Goal: Transaction & Acquisition: Purchase product/service

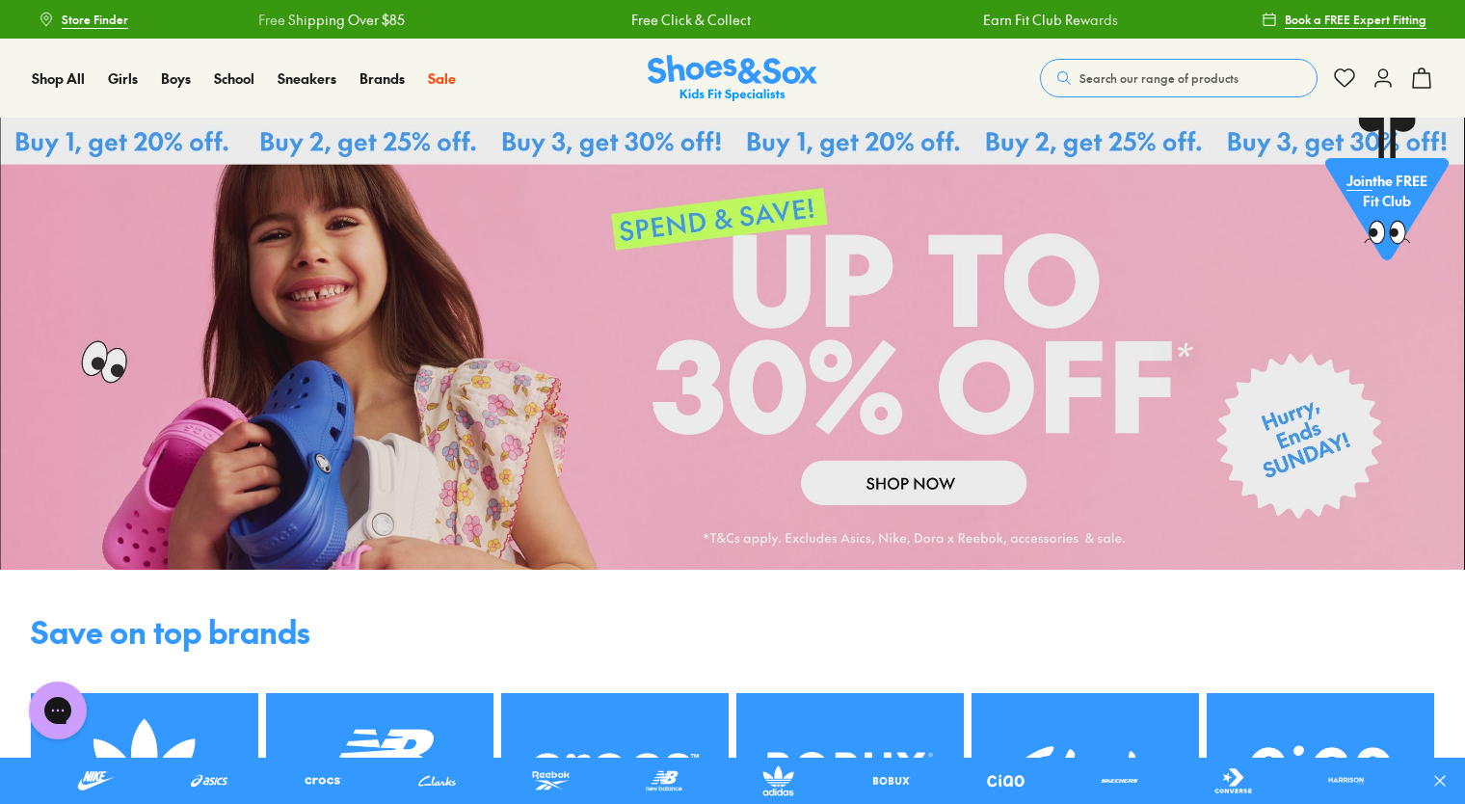
click at [1085, 75] on span "Search our range of products" at bounding box center [1158, 77] width 159 height 17
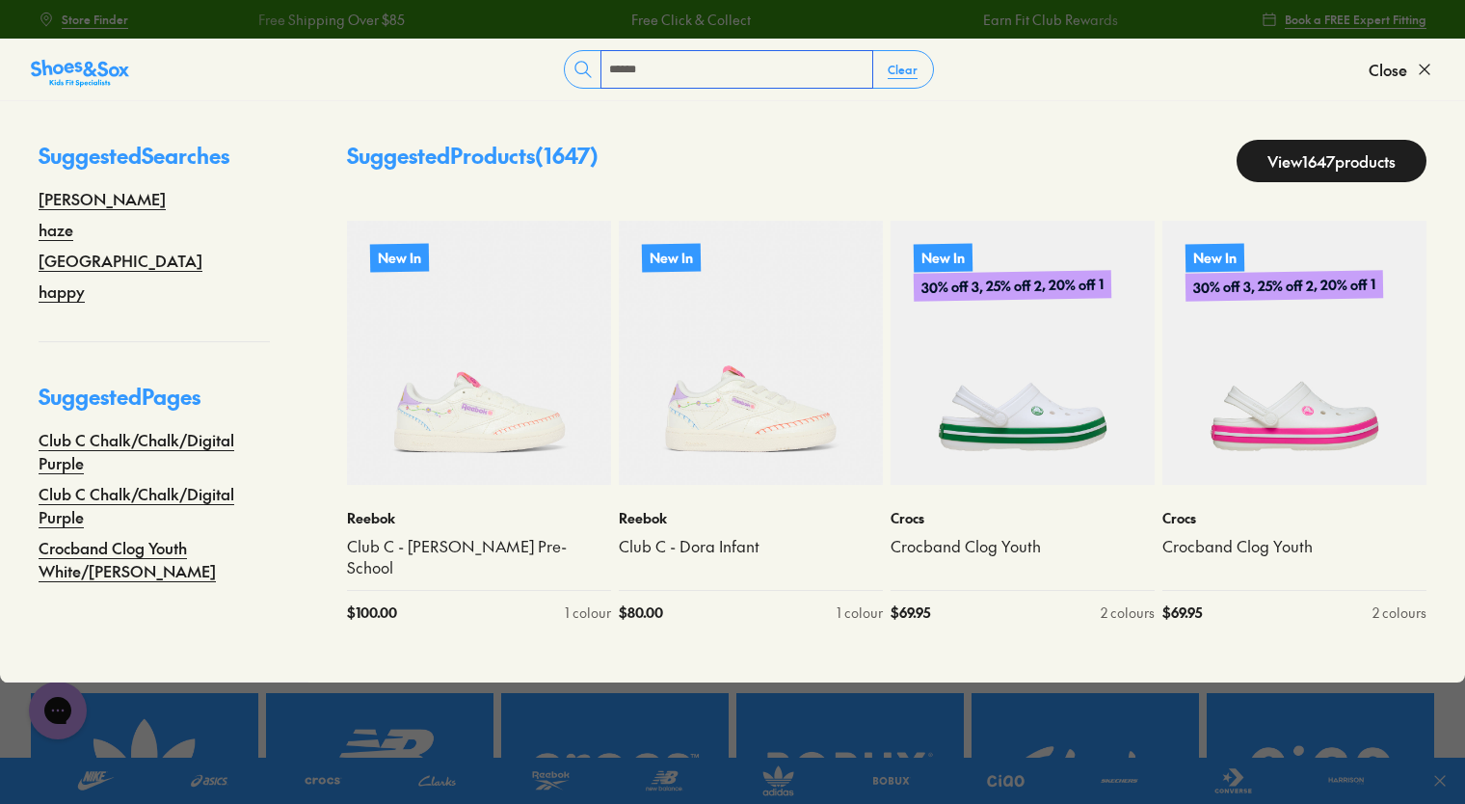
type input "******"
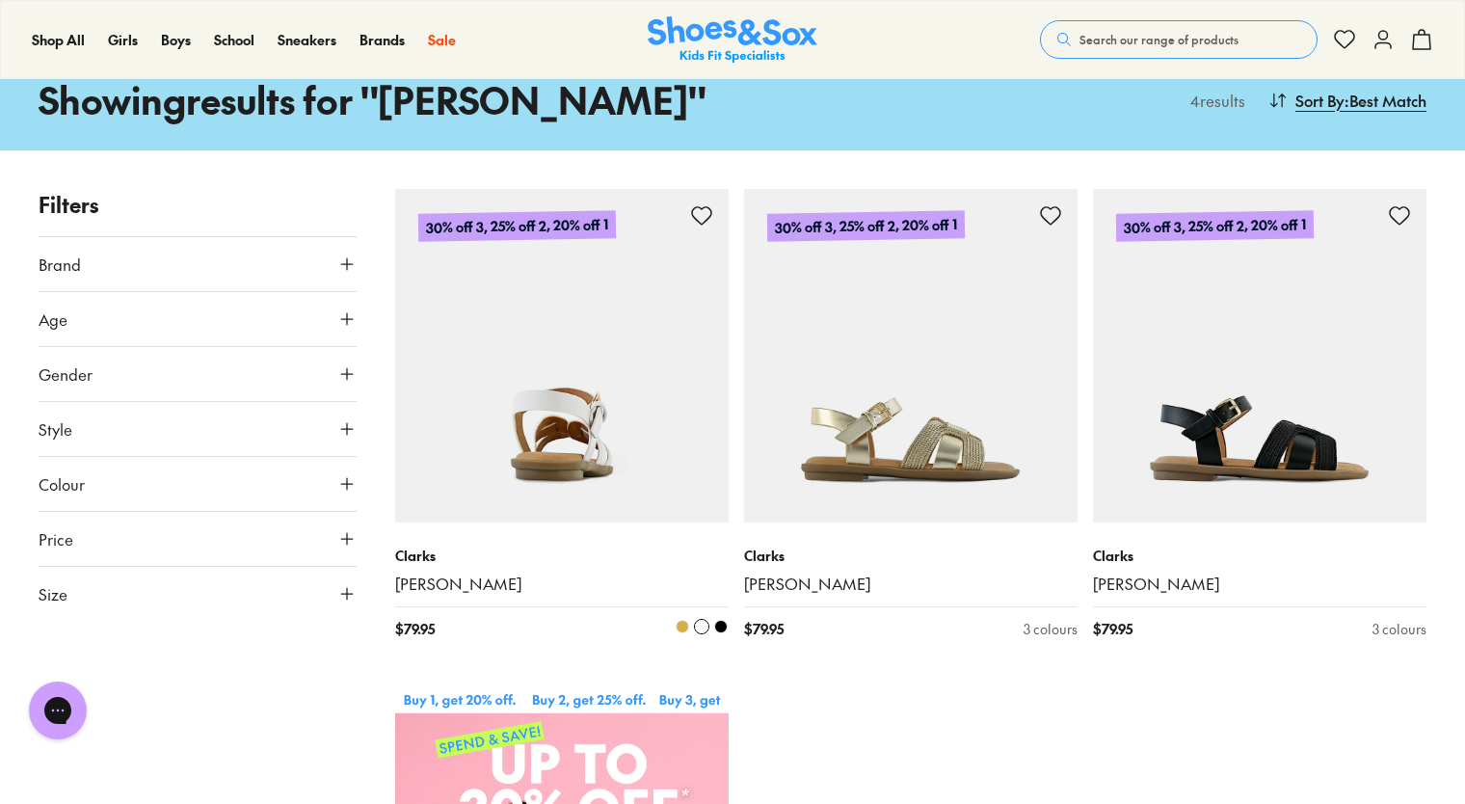
click at [593, 443] on img at bounding box center [561, 355] width 333 height 333
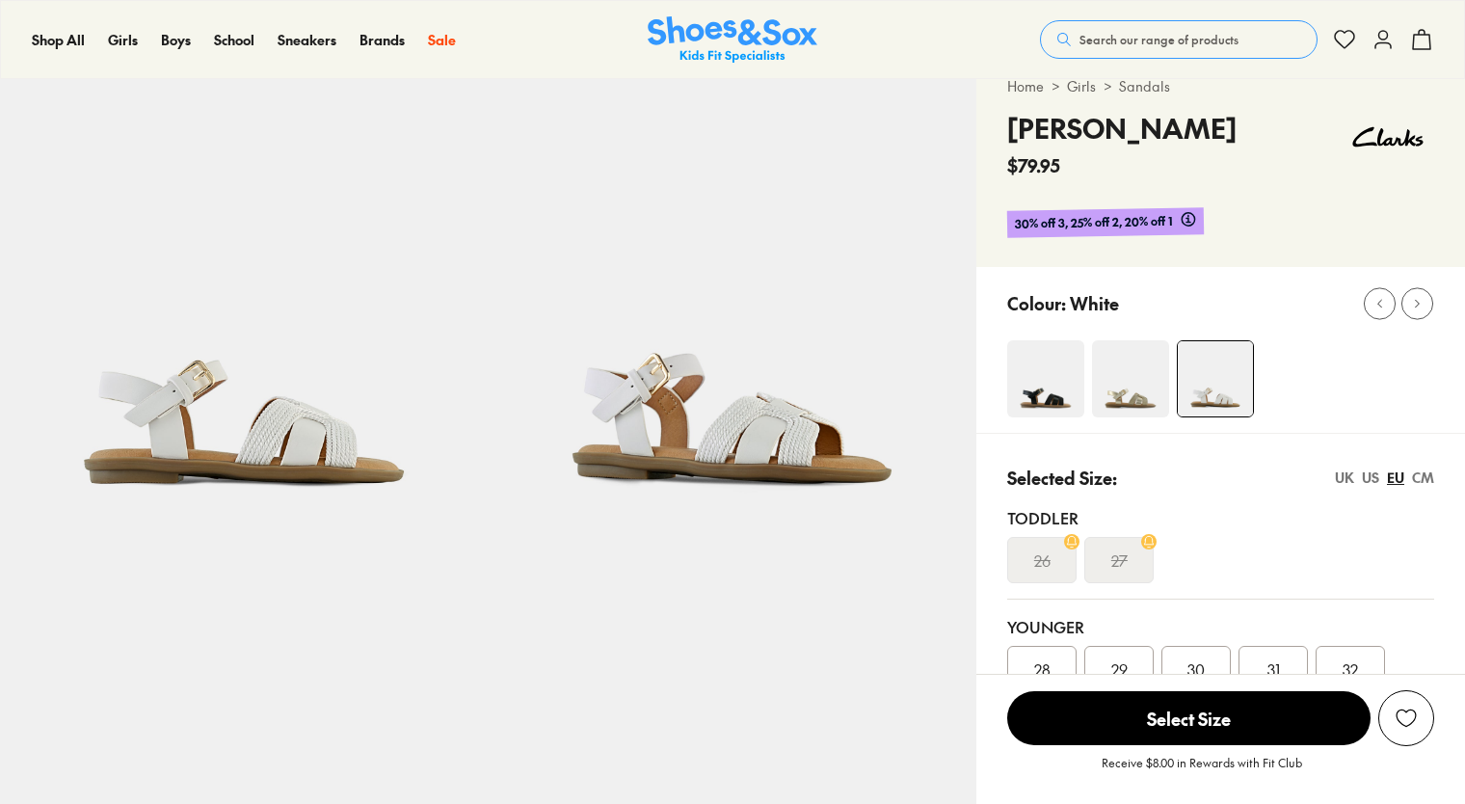
select select "*"
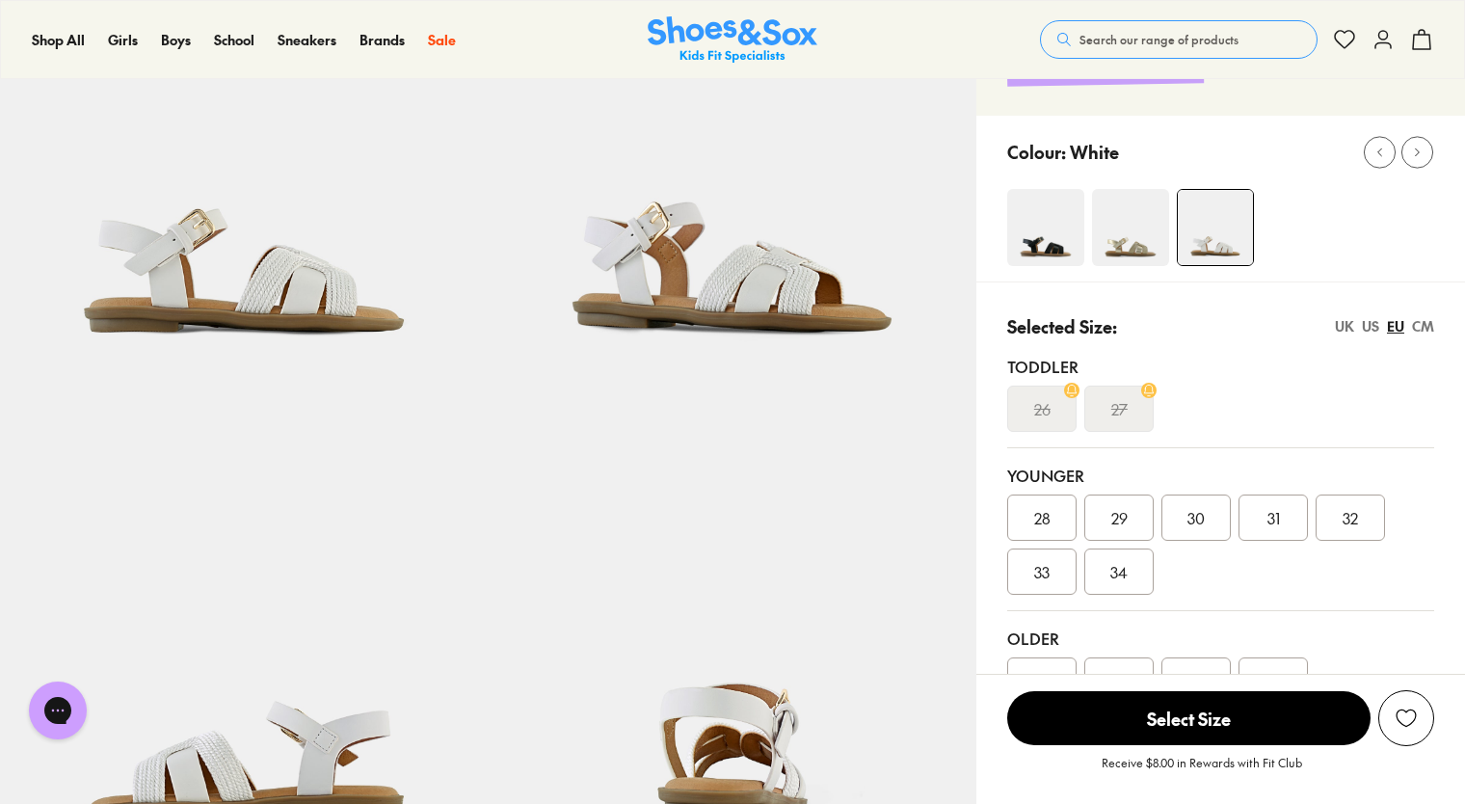
scroll to position [193, 0]
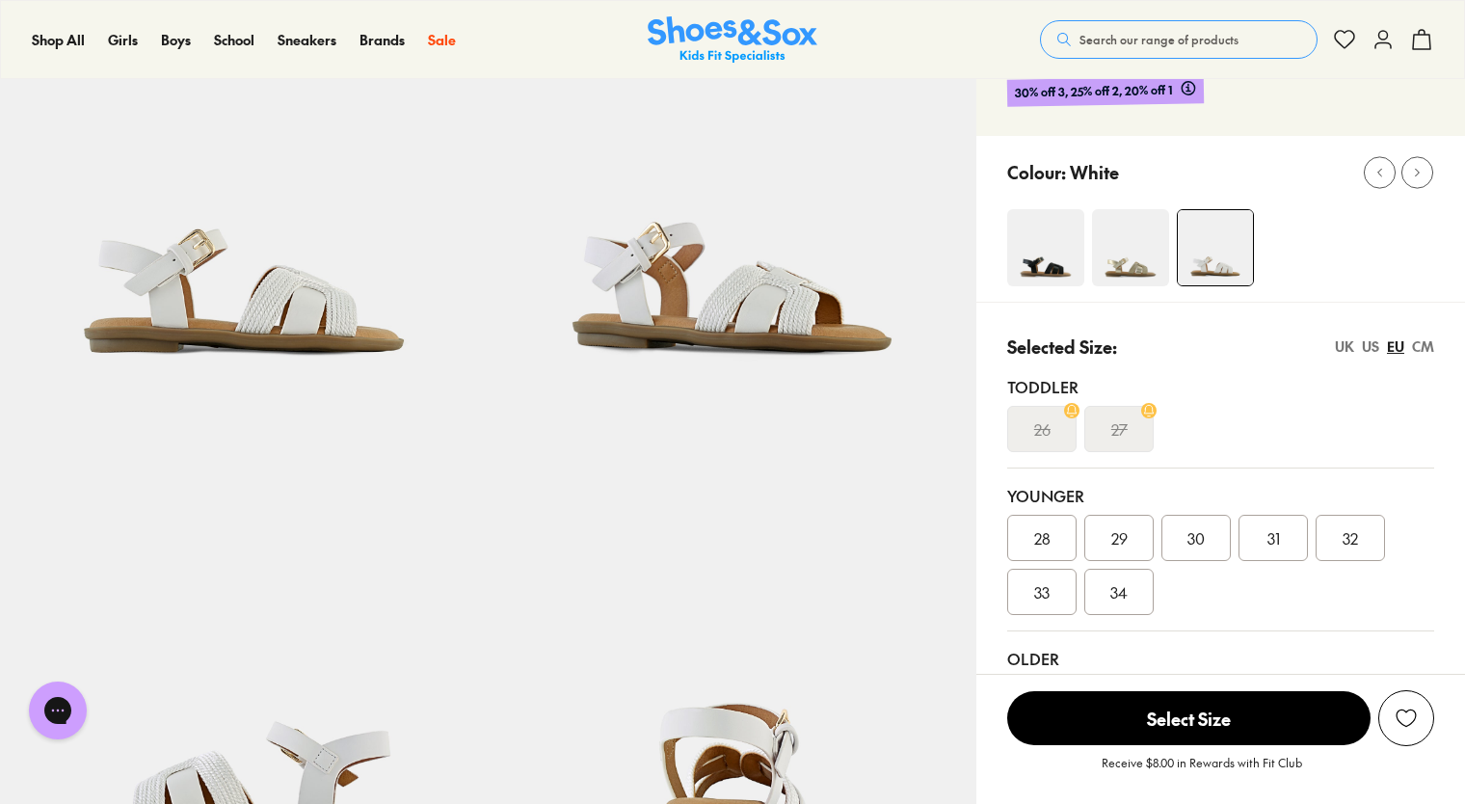
click at [1419, 349] on div "CM" at bounding box center [1423, 346] width 22 height 20
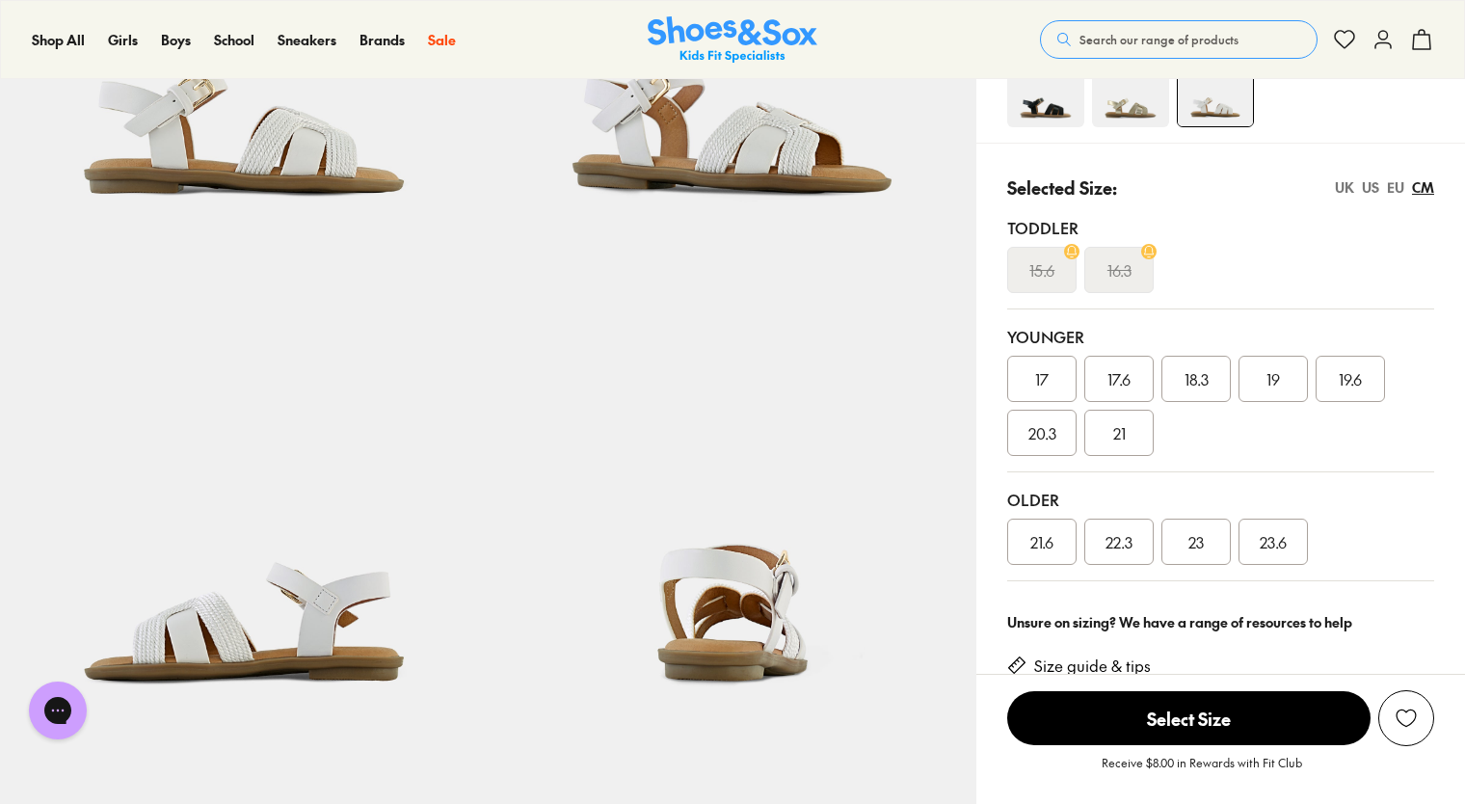
scroll to position [385, 0]
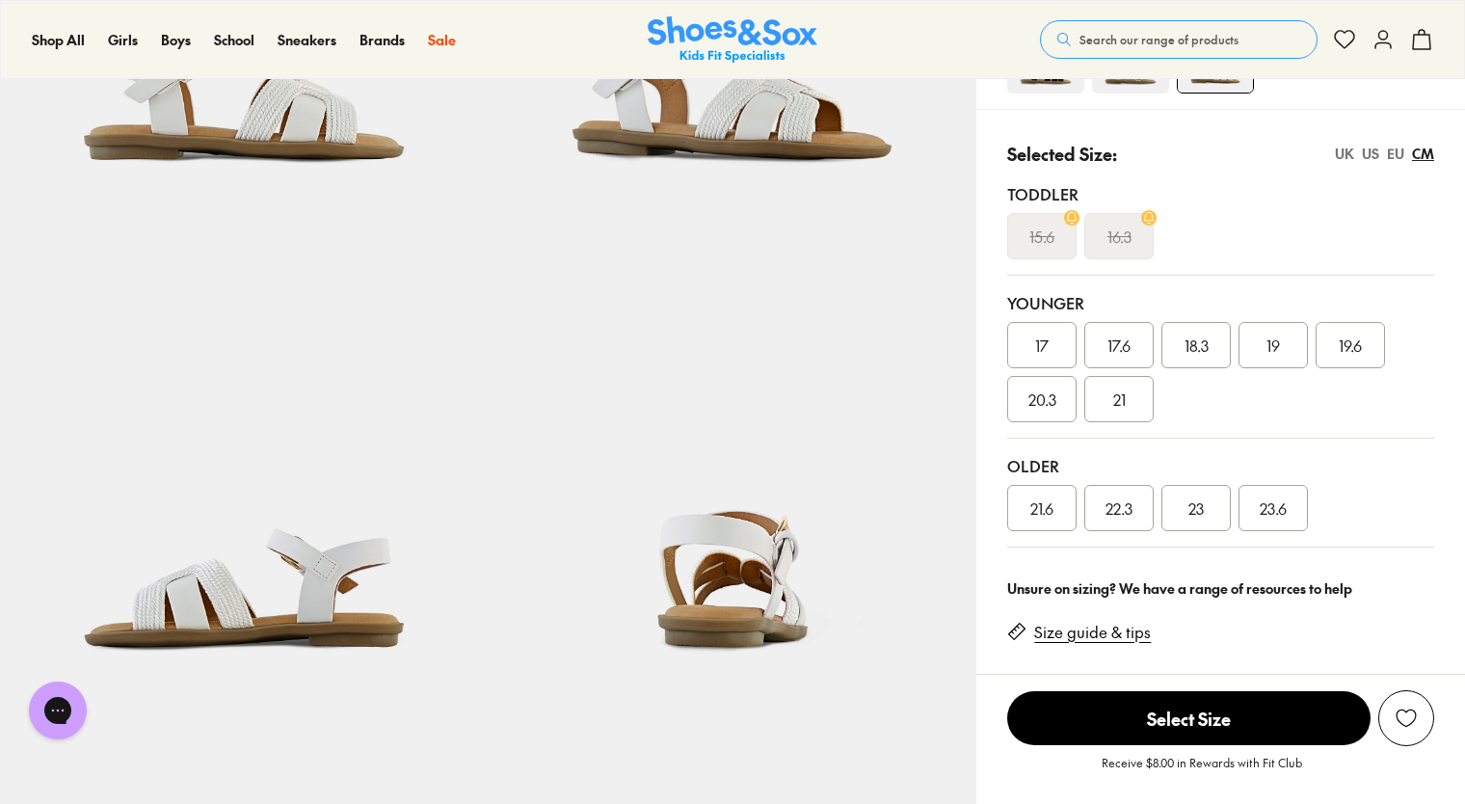
click at [1114, 517] on span "22.3" at bounding box center [1118, 507] width 27 height 23
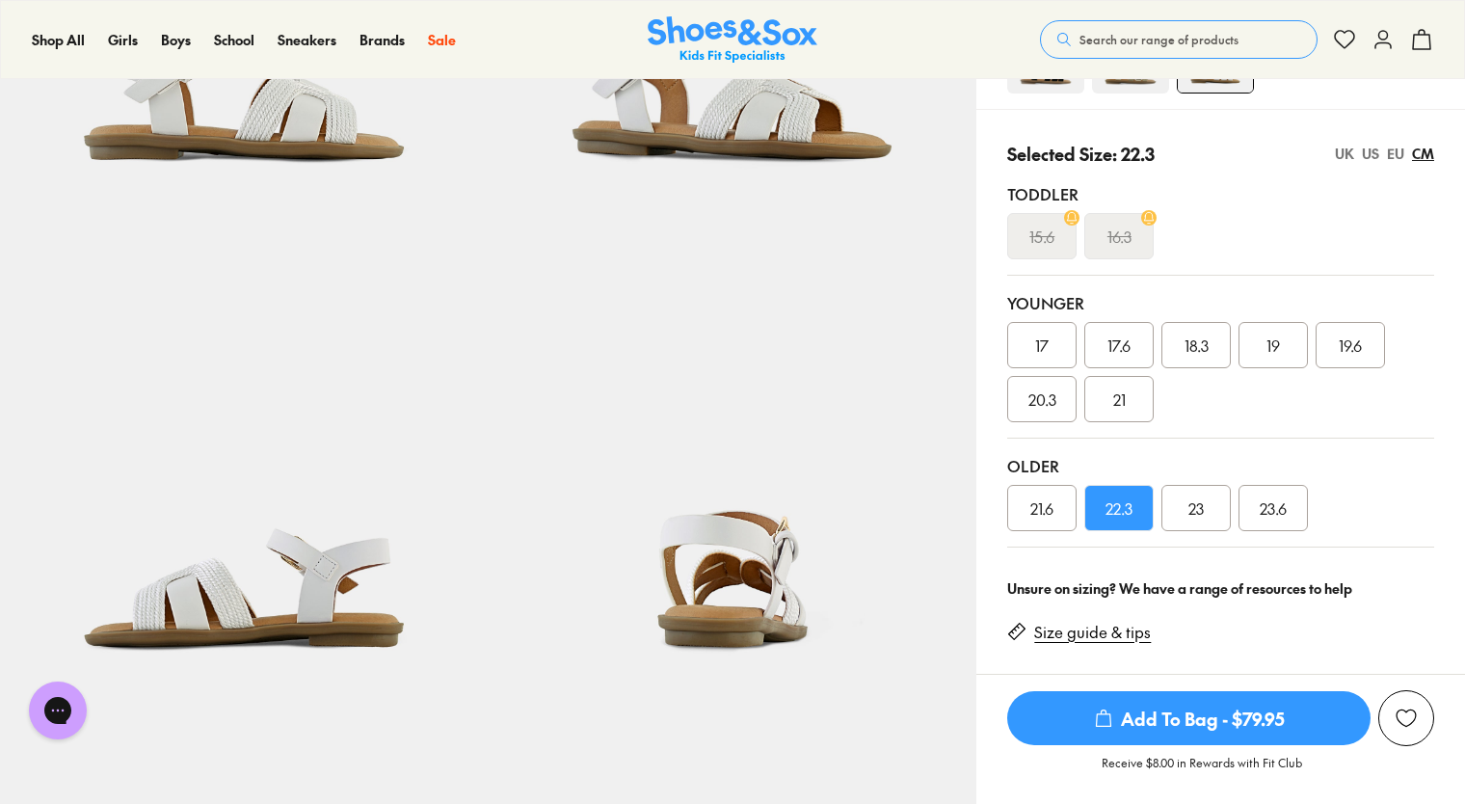
click at [1370, 154] on div "US" at bounding box center [1369, 154] width 17 height 20
click at [1125, 507] on div "4" at bounding box center [1118, 508] width 69 height 46
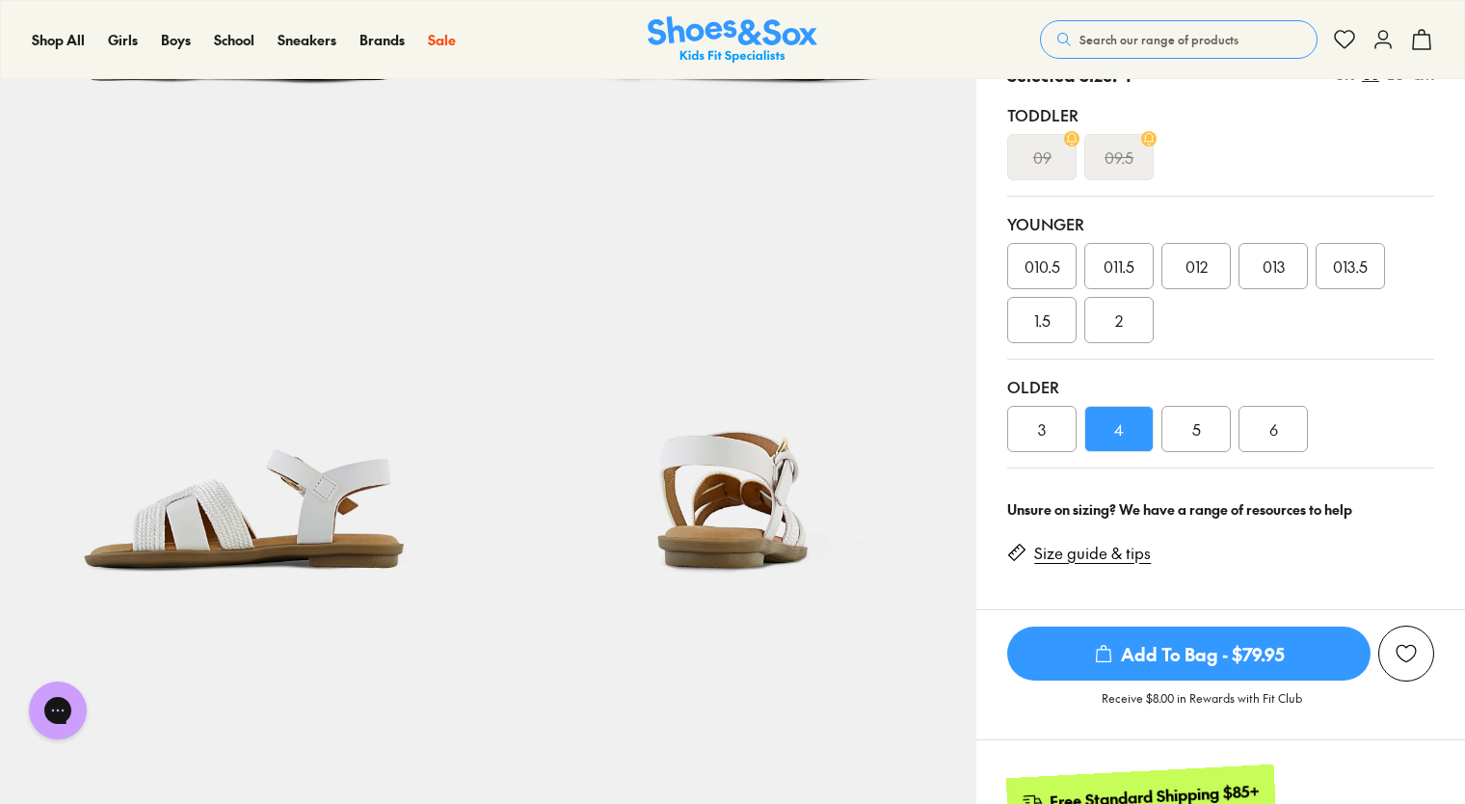
scroll to position [289, 0]
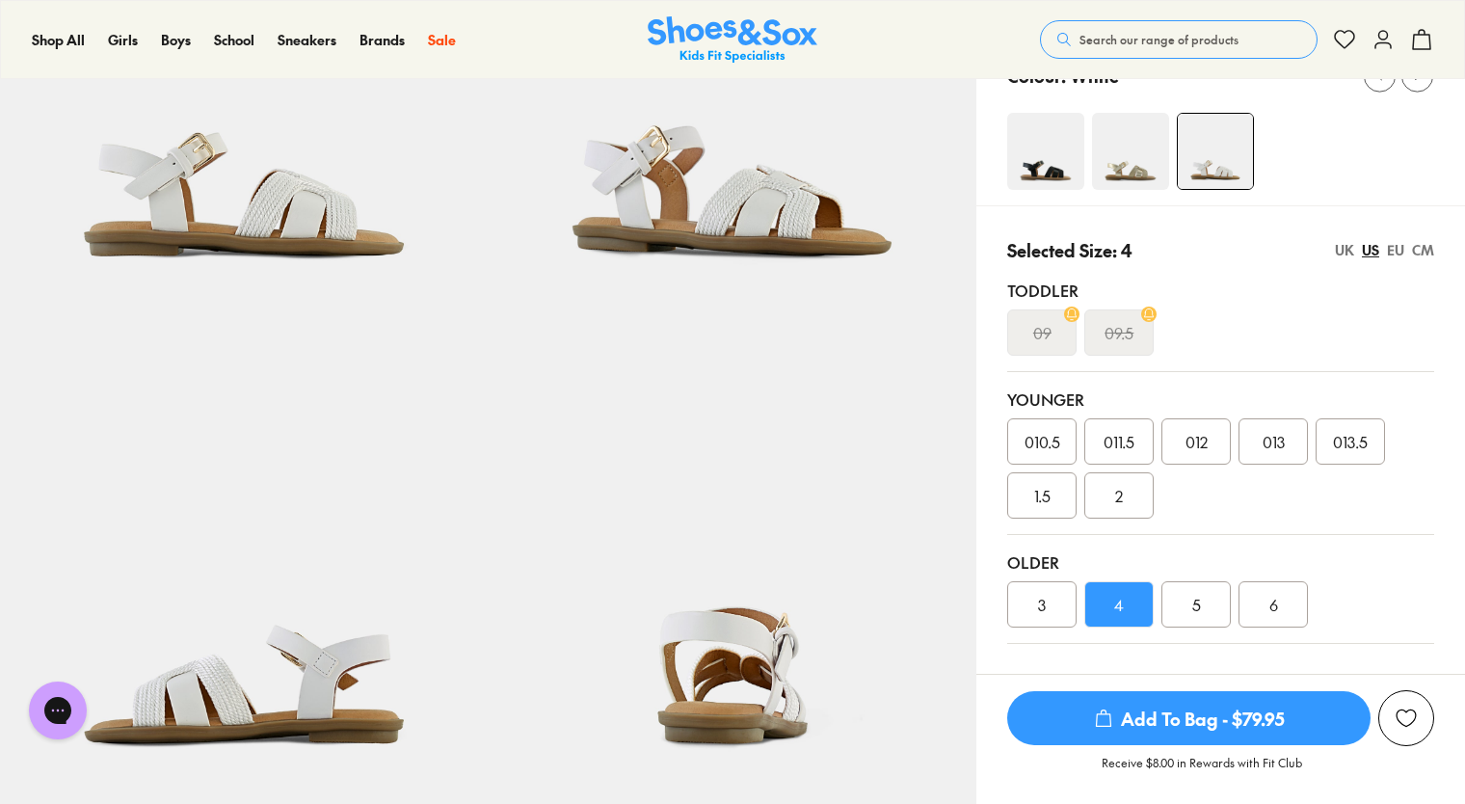
click at [1428, 247] on div "CM" at bounding box center [1423, 250] width 22 height 20
click at [1119, 607] on span "22.3" at bounding box center [1118, 604] width 27 height 23
drag, startPoint x: 1009, startPoint y: 615, endPoint x: 1032, endPoint y: 613, distance: 23.2
click at [1021, 613] on div "21.6" at bounding box center [1041, 604] width 69 height 46
click at [1034, 613] on span "21.6" at bounding box center [1041, 604] width 23 height 23
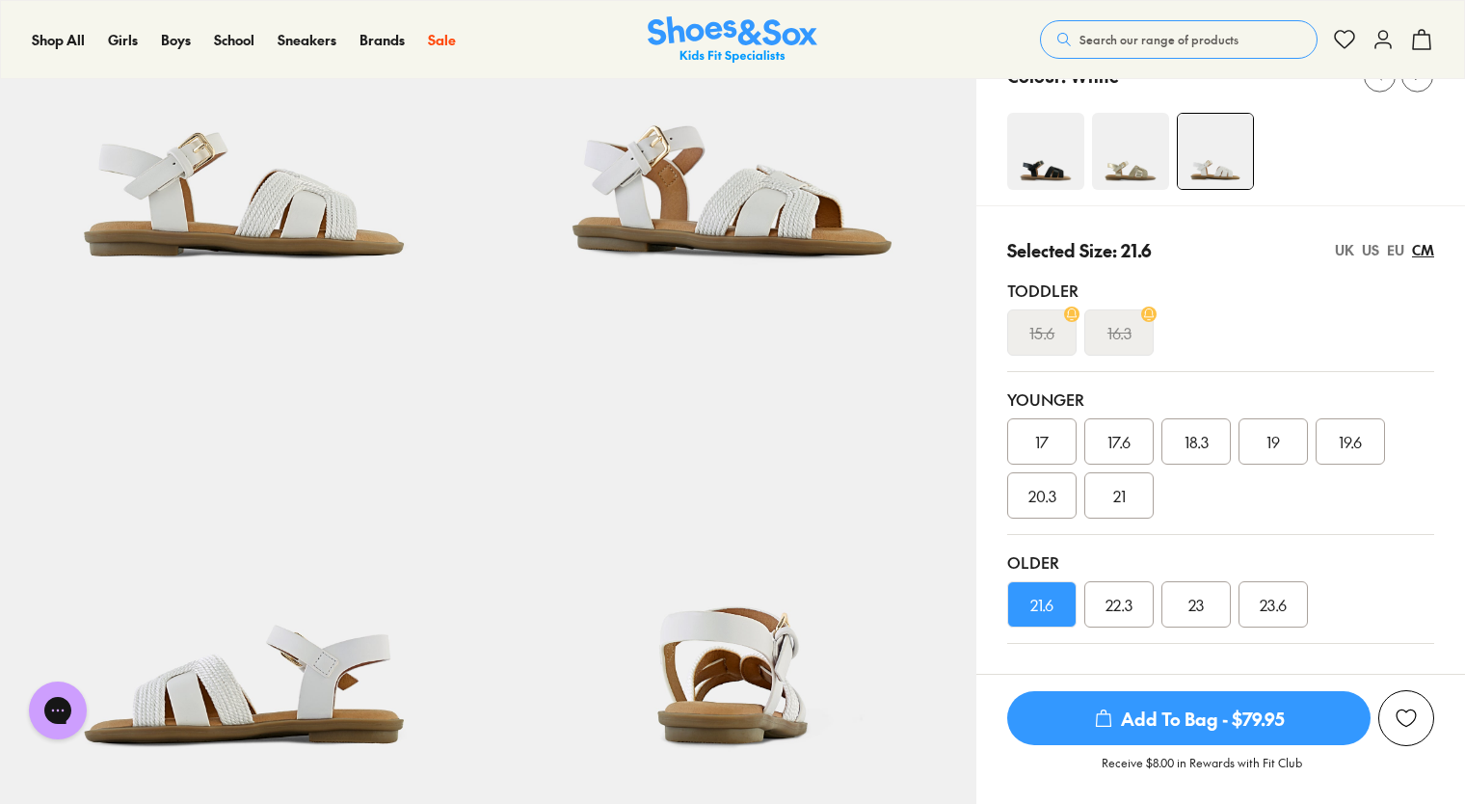
click at [1380, 249] on div "UK US EU CM" at bounding box center [1384, 250] width 99 height 20
click at [1374, 247] on div "US" at bounding box center [1369, 250] width 17 height 20
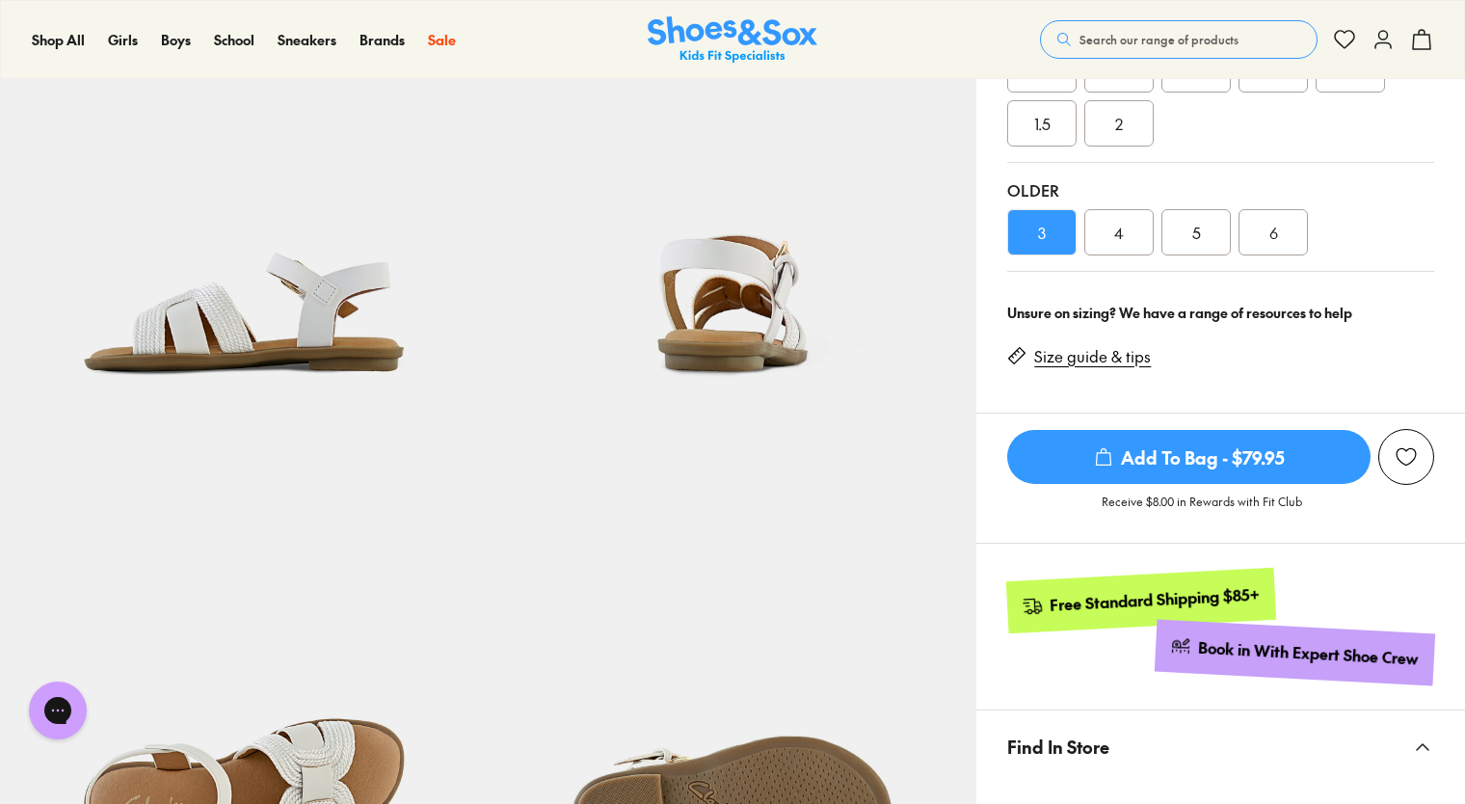
scroll to position [674, 0]
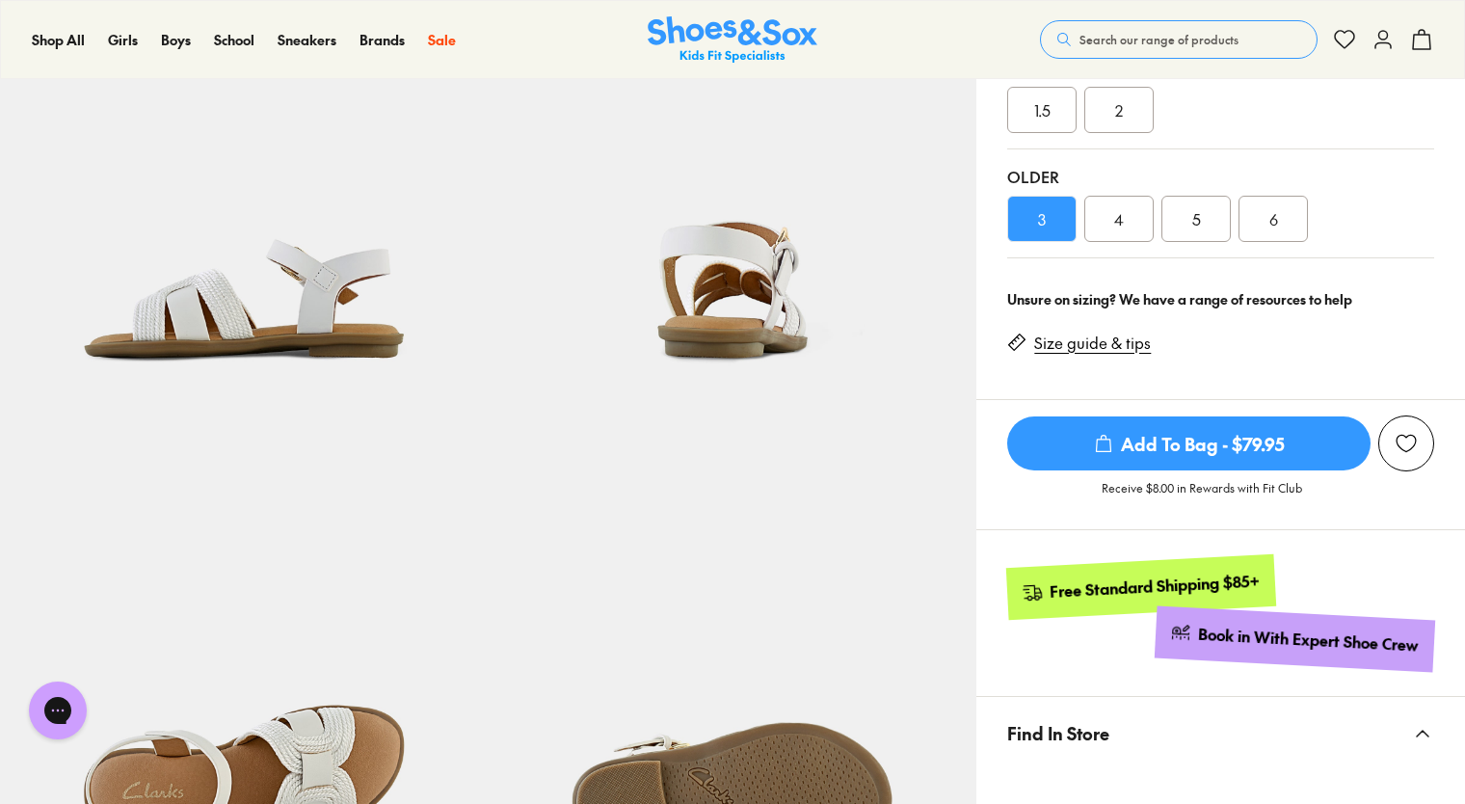
click at [1083, 340] on link "Size guide & tips" at bounding box center [1092, 342] width 117 height 21
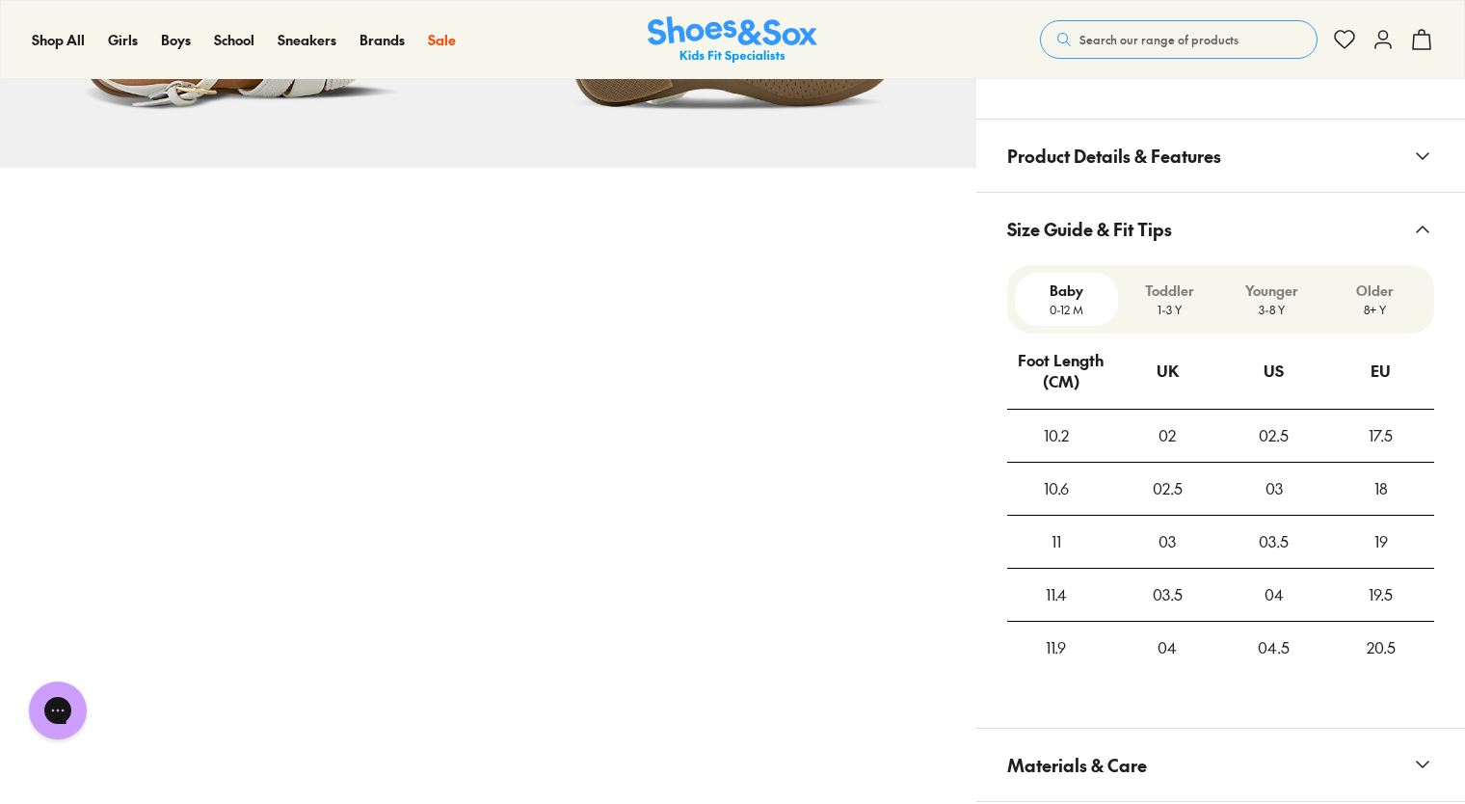
scroll to position [1413, 0]
click at [1393, 306] on p "8+ Y" at bounding box center [1375, 311] width 88 height 17
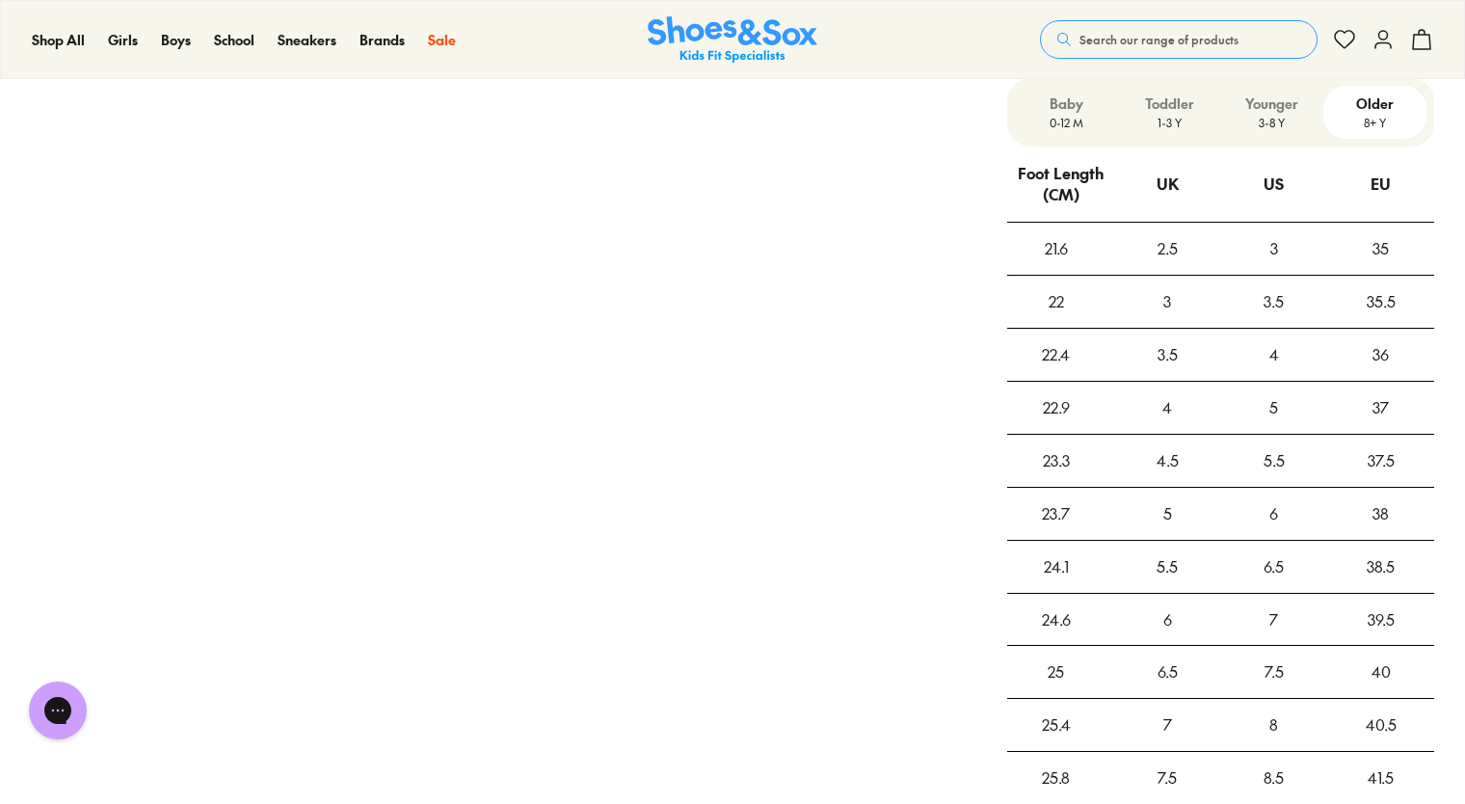
scroll to position [1605, 0]
drag, startPoint x: 1270, startPoint y: 243, endPoint x: 1282, endPoint y: 244, distance: 11.6
click at [1282, 244] on div "3" at bounding box center [1274, 245] width 107 height 52
drag, startPoint x: 1282, startPoint y: 244, endPoint x: 1276, endPoint y: 287, distance: 43.7
click at [1276, 287] on div "3.5" at bounding box center [1274, 298] width 107 height 52
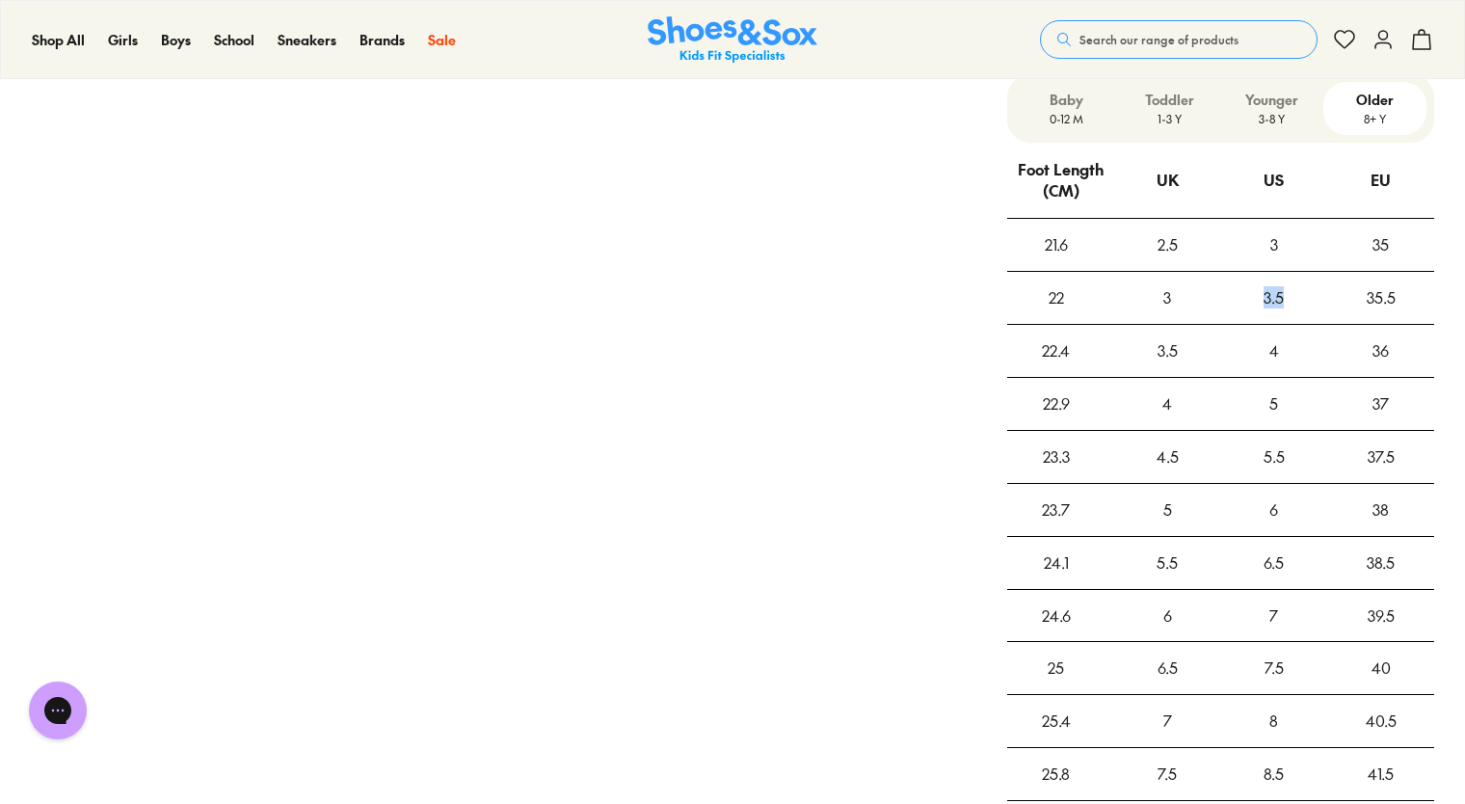
drag, startPoint x: 1277, startPoint y: 299, endPoint x: 1291, endPoint y: 299, distance: 14.5
click at [1291, 299] on div "3.5" at bounding box center [1274, 298] width 107 height 52
click at [1286, 304] on div "3.5" at bounding box center [1274, 298] width 107 height 52
click at [1265, 304] on div "3.5" at bounding box center [1274, 298] width 107 height 52
drag, startPoint x: 1283, startPoint y: 299, endPoint x: 1294, endPoint y: 299, distance: 10.6
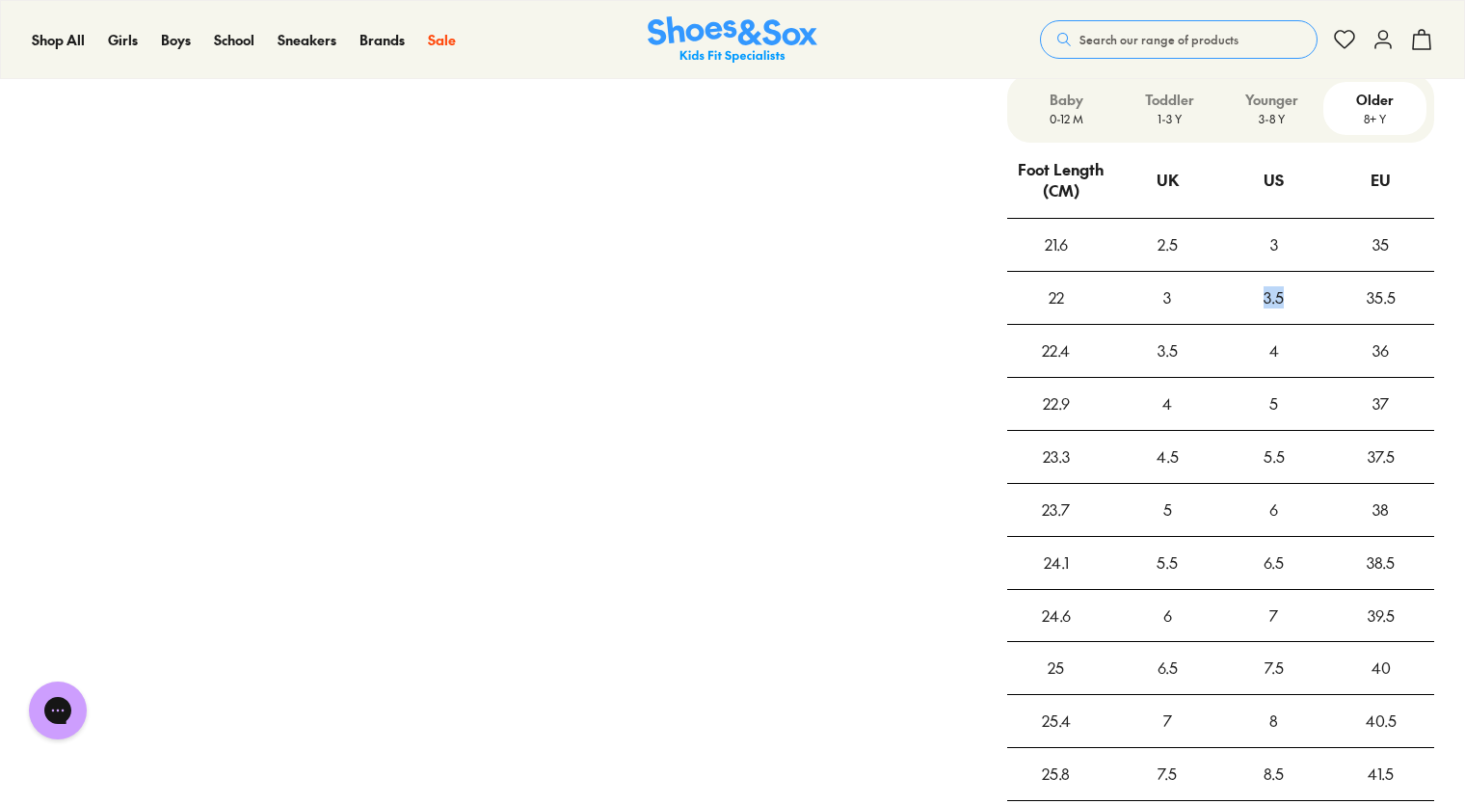
click at [1294, 299] on div "3.5" at bounding box center [1274, 298] width 107 height 52
drag, startPoint x: 1294, startPoint y: 299, endPoint x: 1282, endPoint y: 309, distance: 15.7
click at [1282, 309] on div "3.5" at bounding box center [1274, 298] width 107 height 52
click at [1273, 357] on div "4" at bounding box center [1274, 351] width 107 height 52
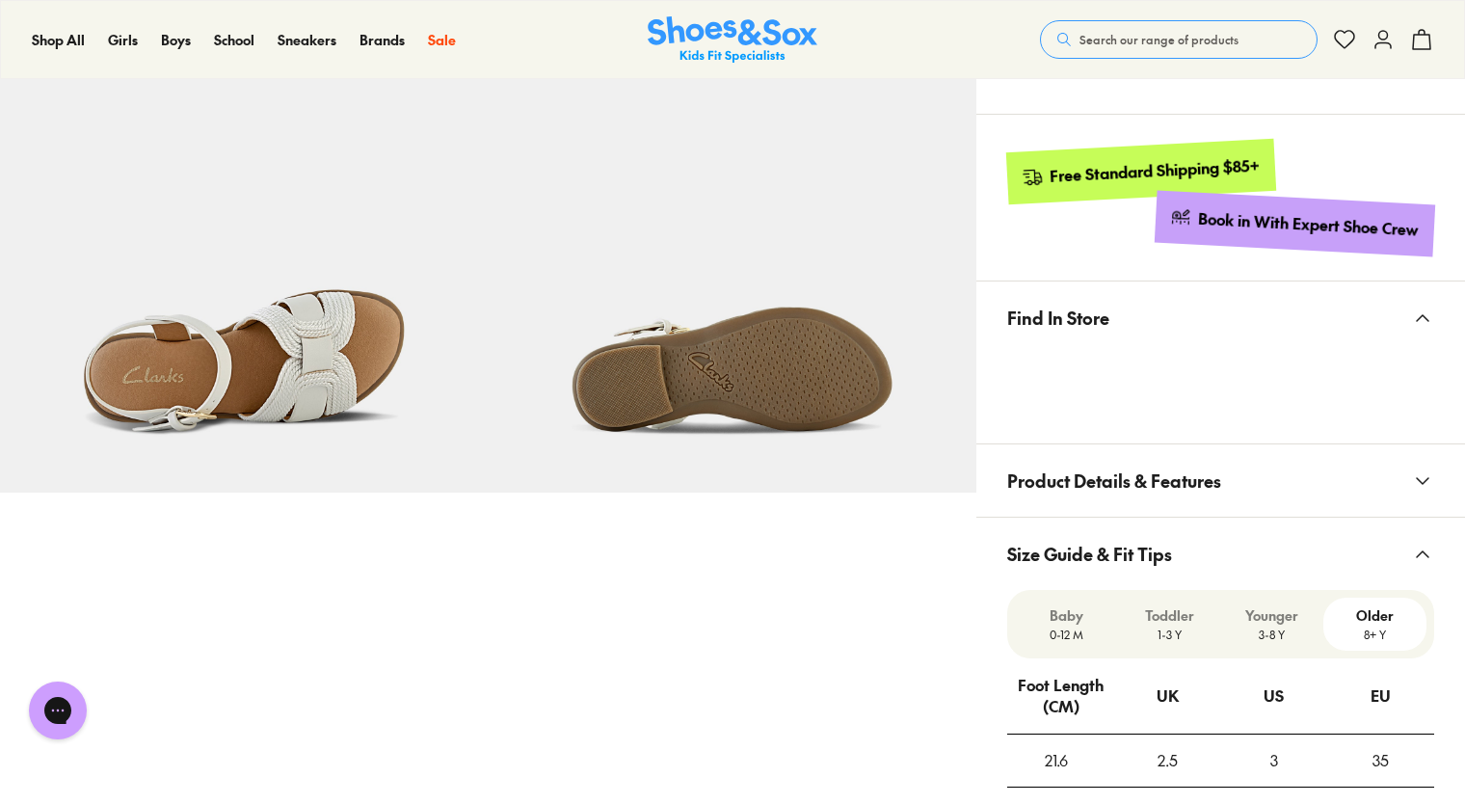
scroll to position [1123, 0]
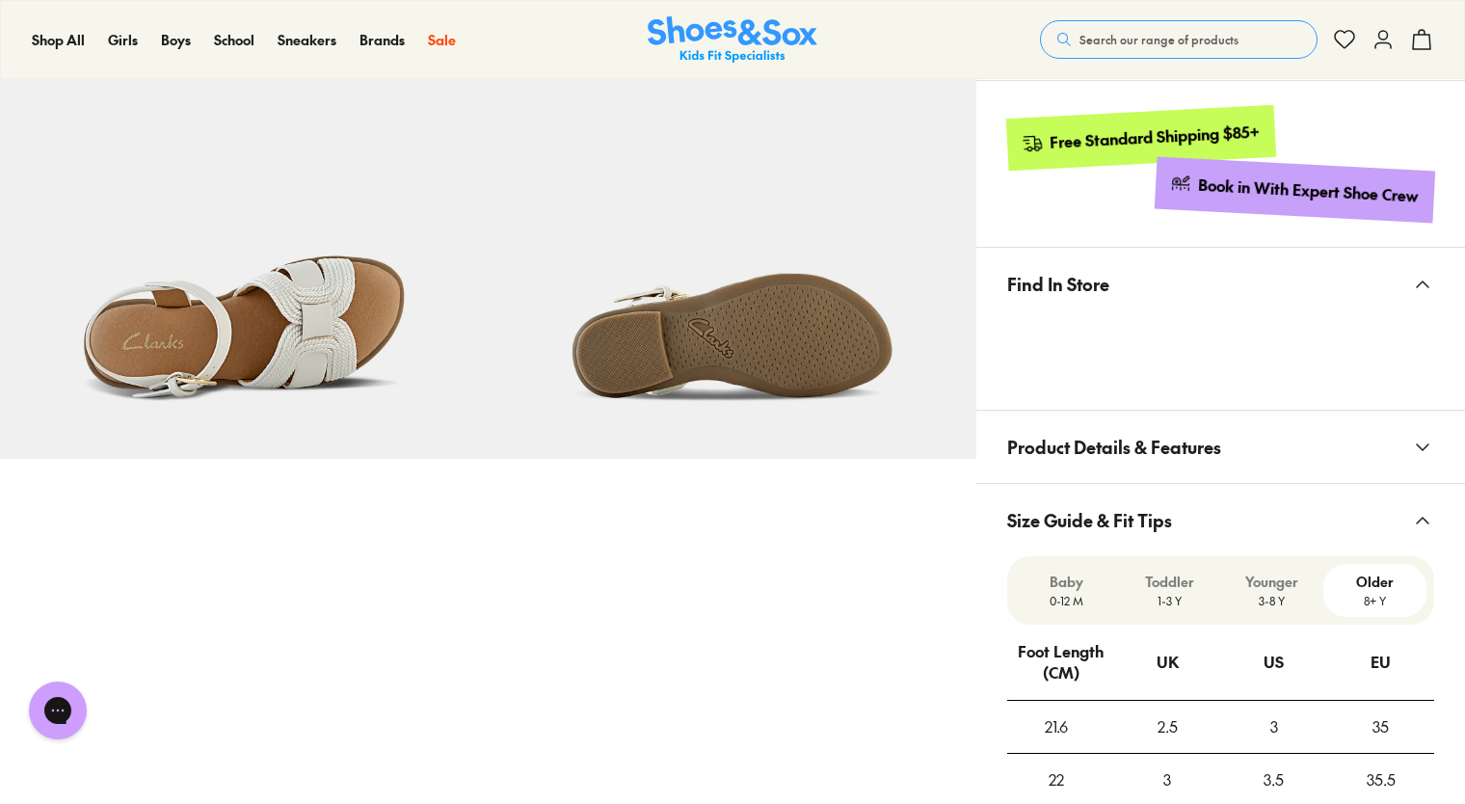
click at [1283, 451] on button "Product Details & Features" at bounding box center [1220, 446] width 489 height 72
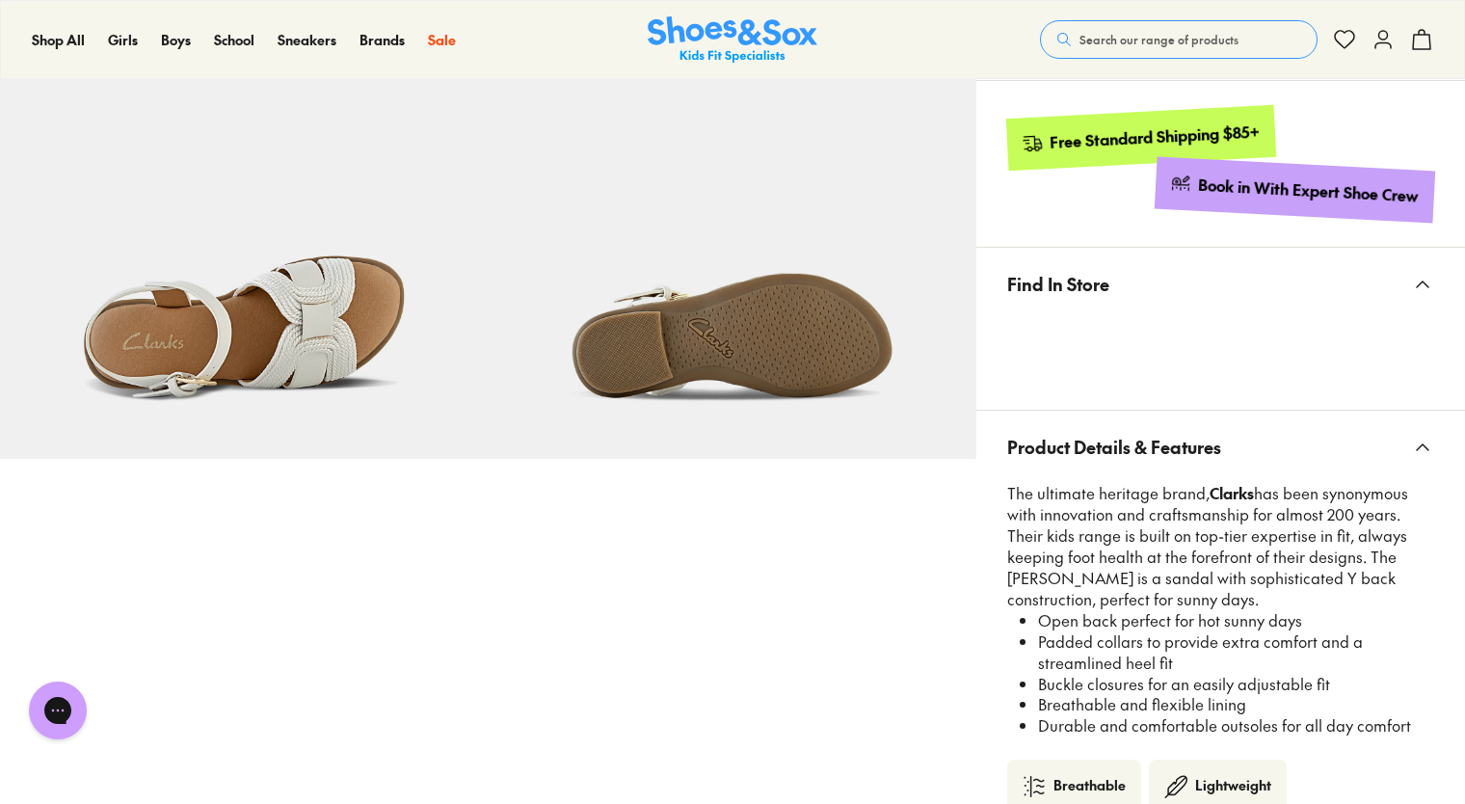
click at [1283, 451] on button "Product Details & Features" at bounding box center [1220, 446] width 489 height 72
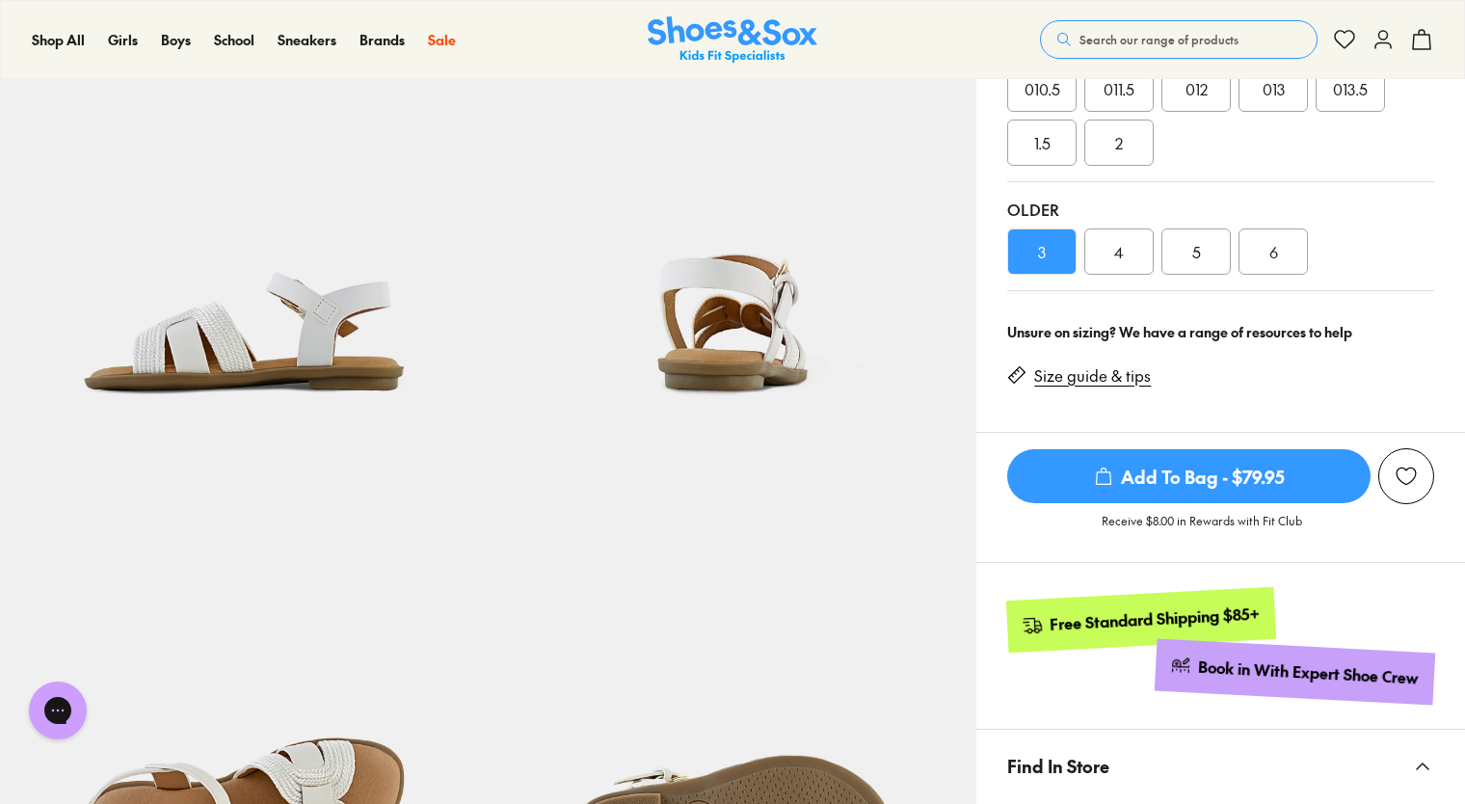
scroll to position [449, 0]
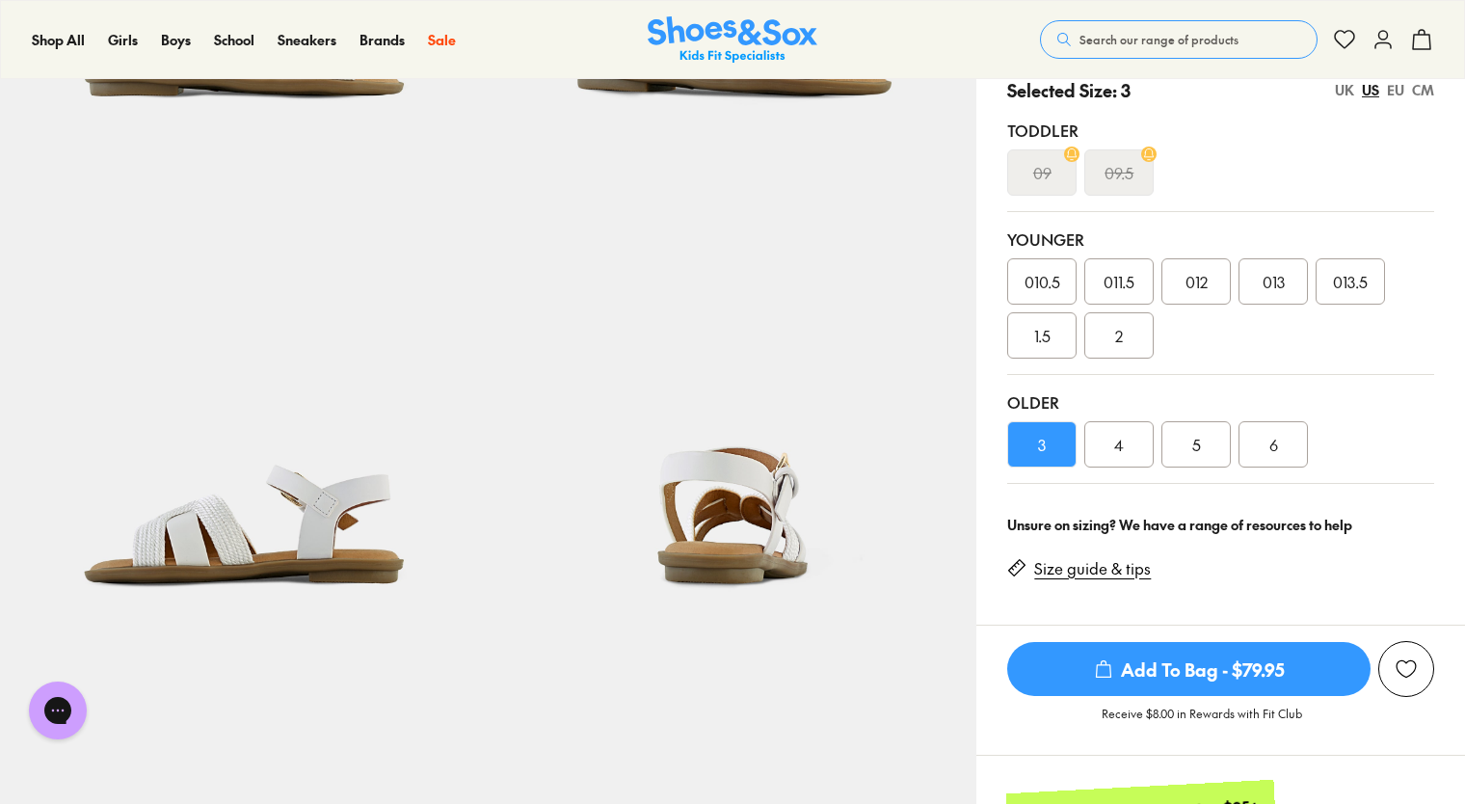
click at [1426, 92] on div "CM" at bounding box center [1423, 90] width 22 height 20
click at [1115, 445] on span "22.3" at bounding box center [1118, 444] width 27 height 23
click at [1124, 568] on link "Size guide & tips" at bounding box center [1092, 568] width 117 height 21
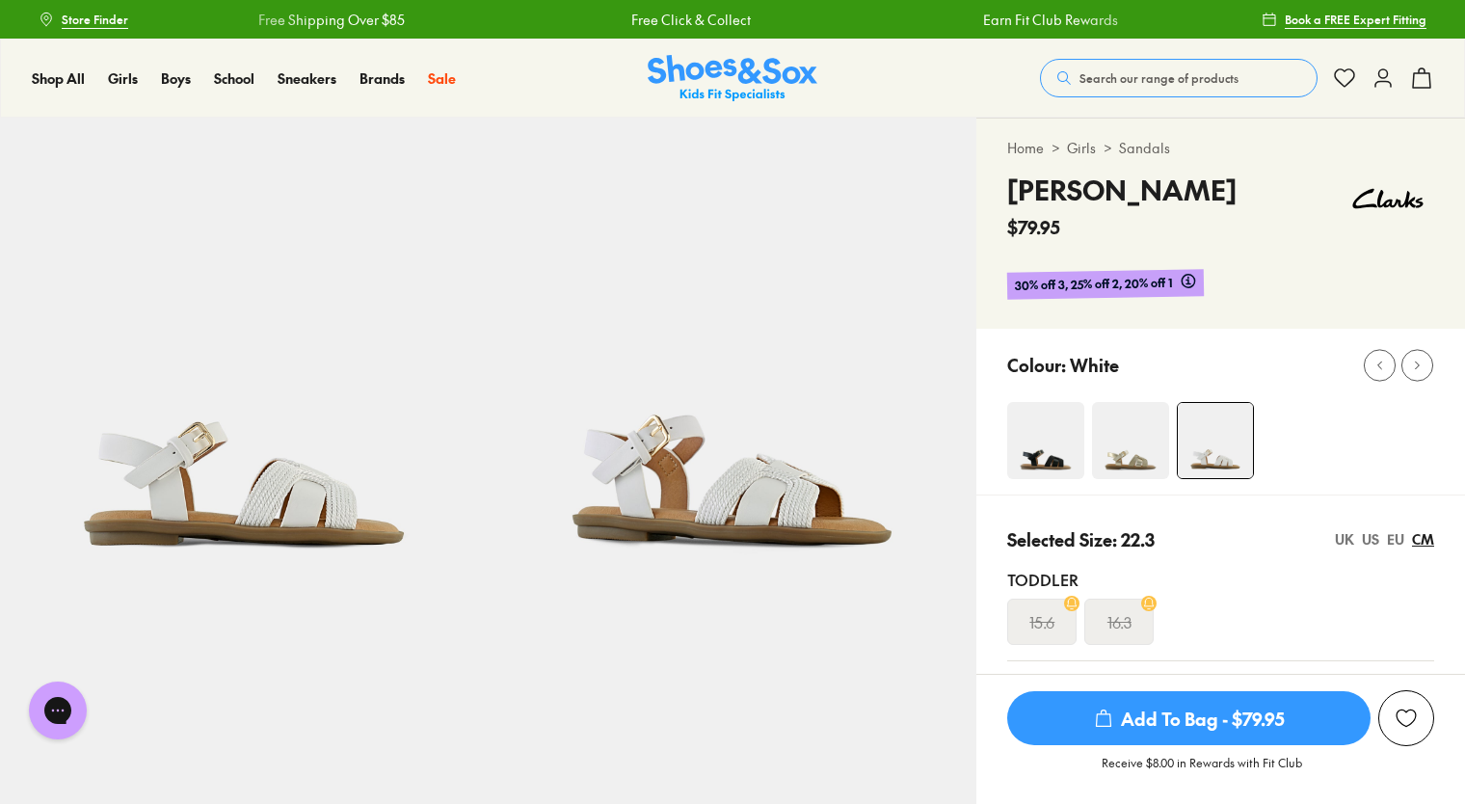
click at [409, 517] on img at bounding box center [244, 362] width 489 height 489
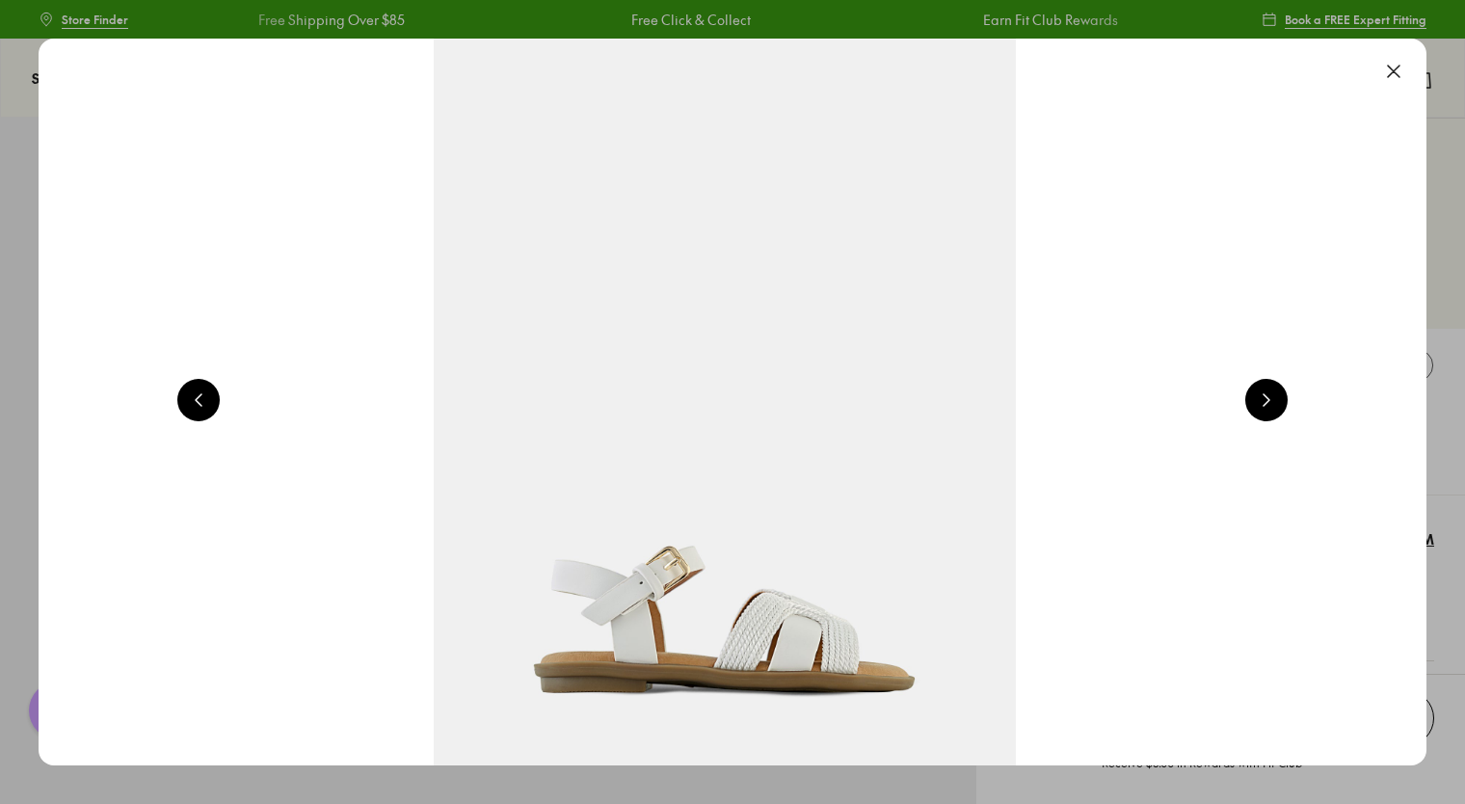
click at [1263, 401] on button at bounding box center [1266, 400] width 42 height 42
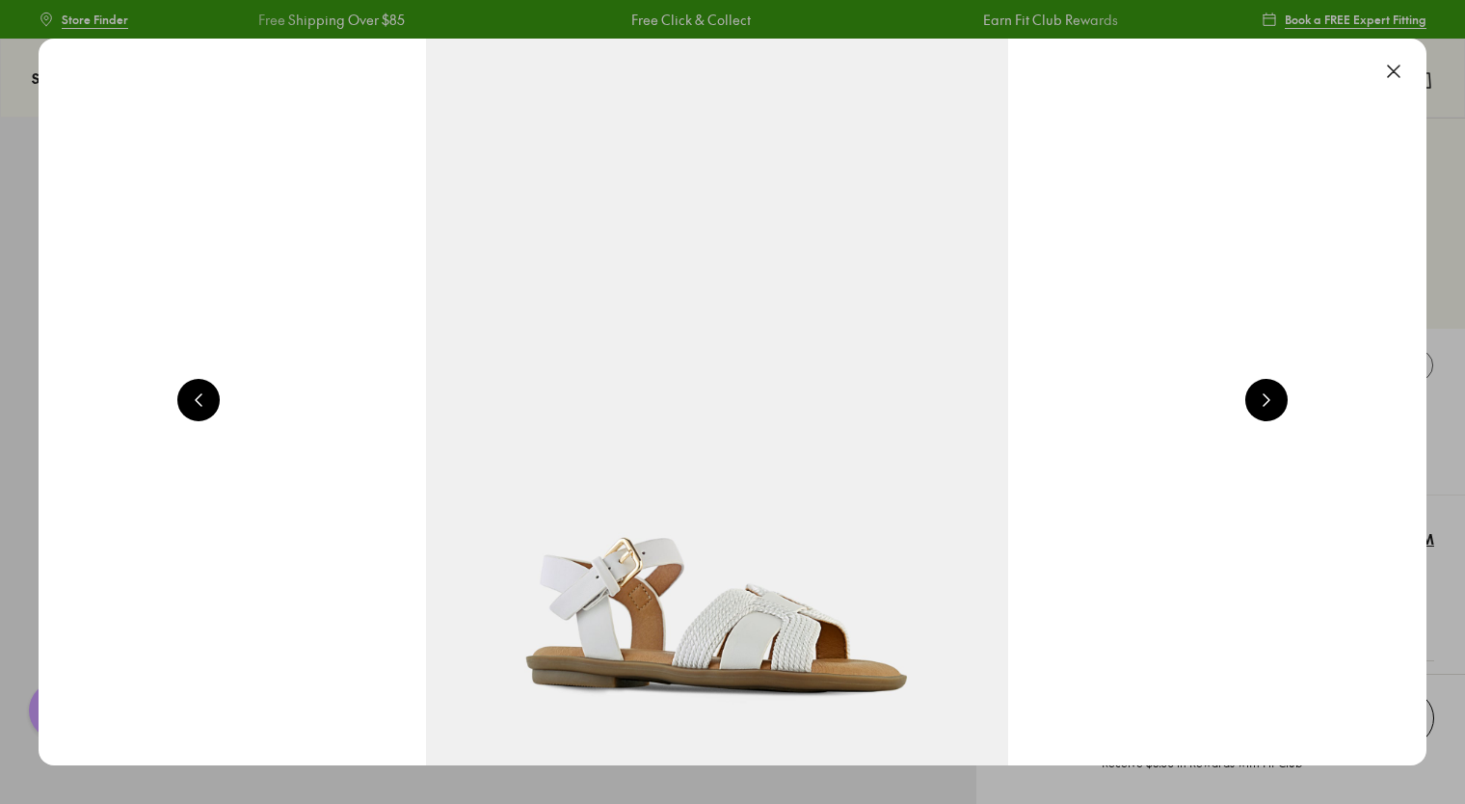
click at [1269, 397] on button at bounding box center [1266, 400] width 42 height 42
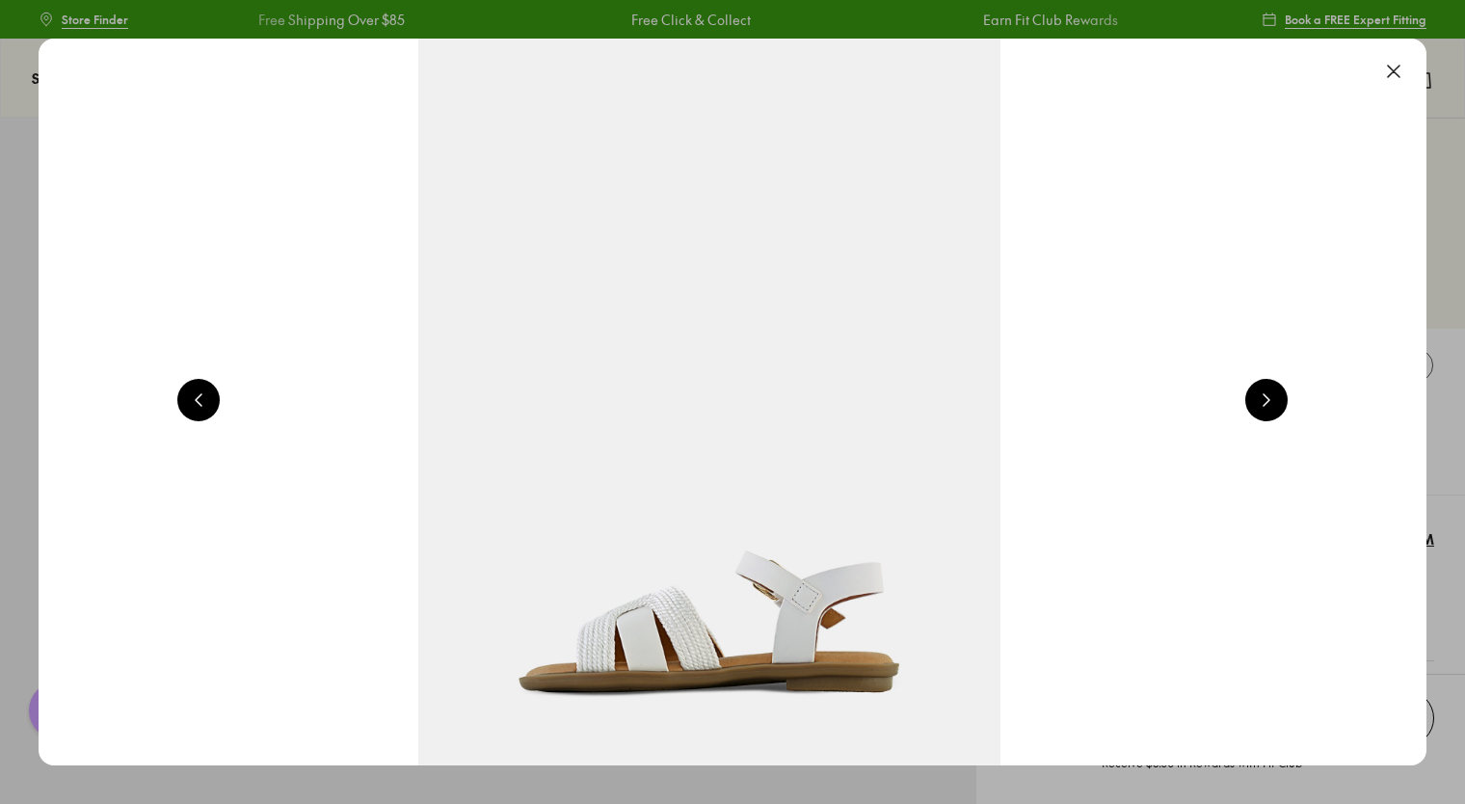
click at [1269, 397] on button at bounding box center [1266, 400] width 42 height 42
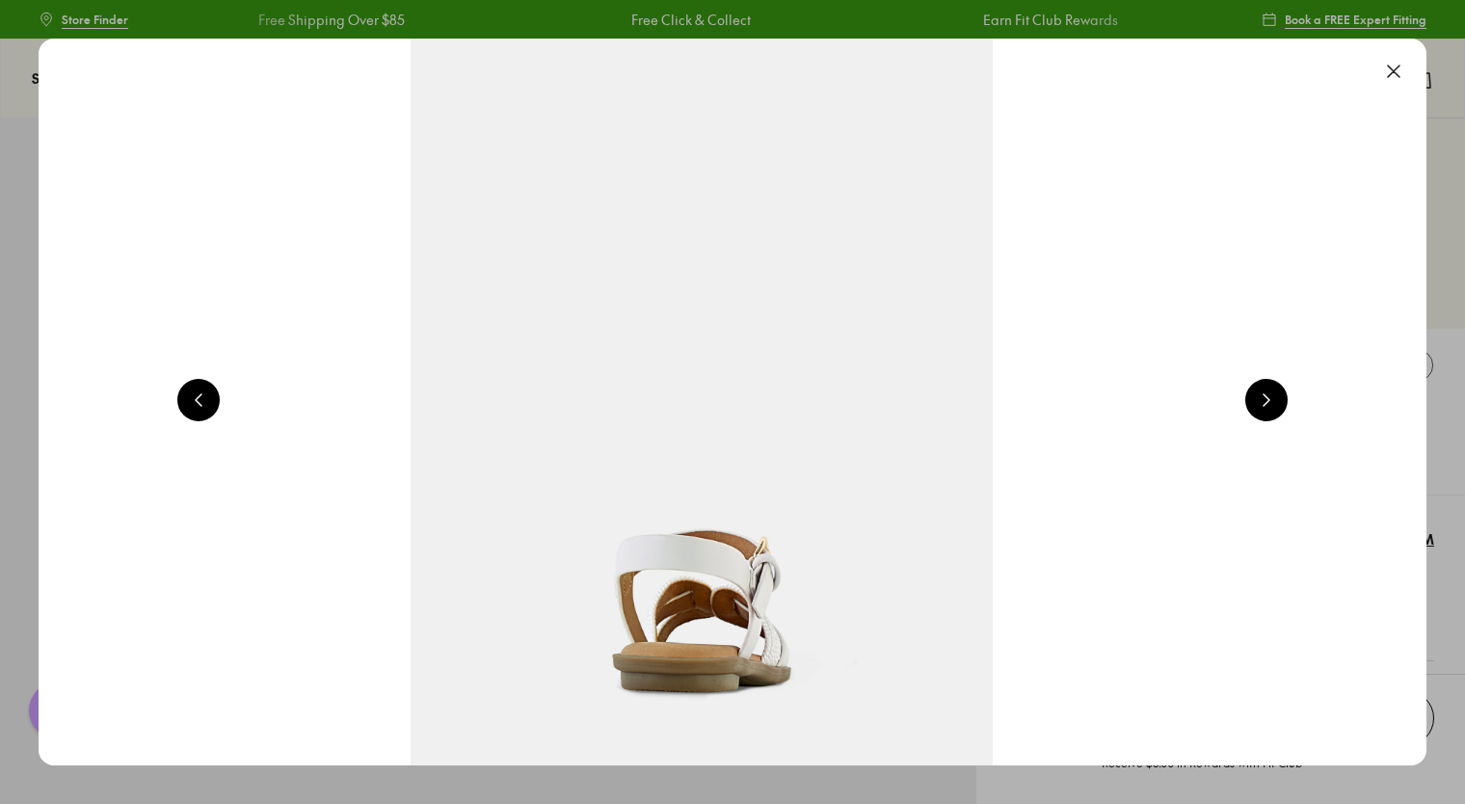
click at [1269, 397] on button at bounding box center [1266, 400] width 42 height 42
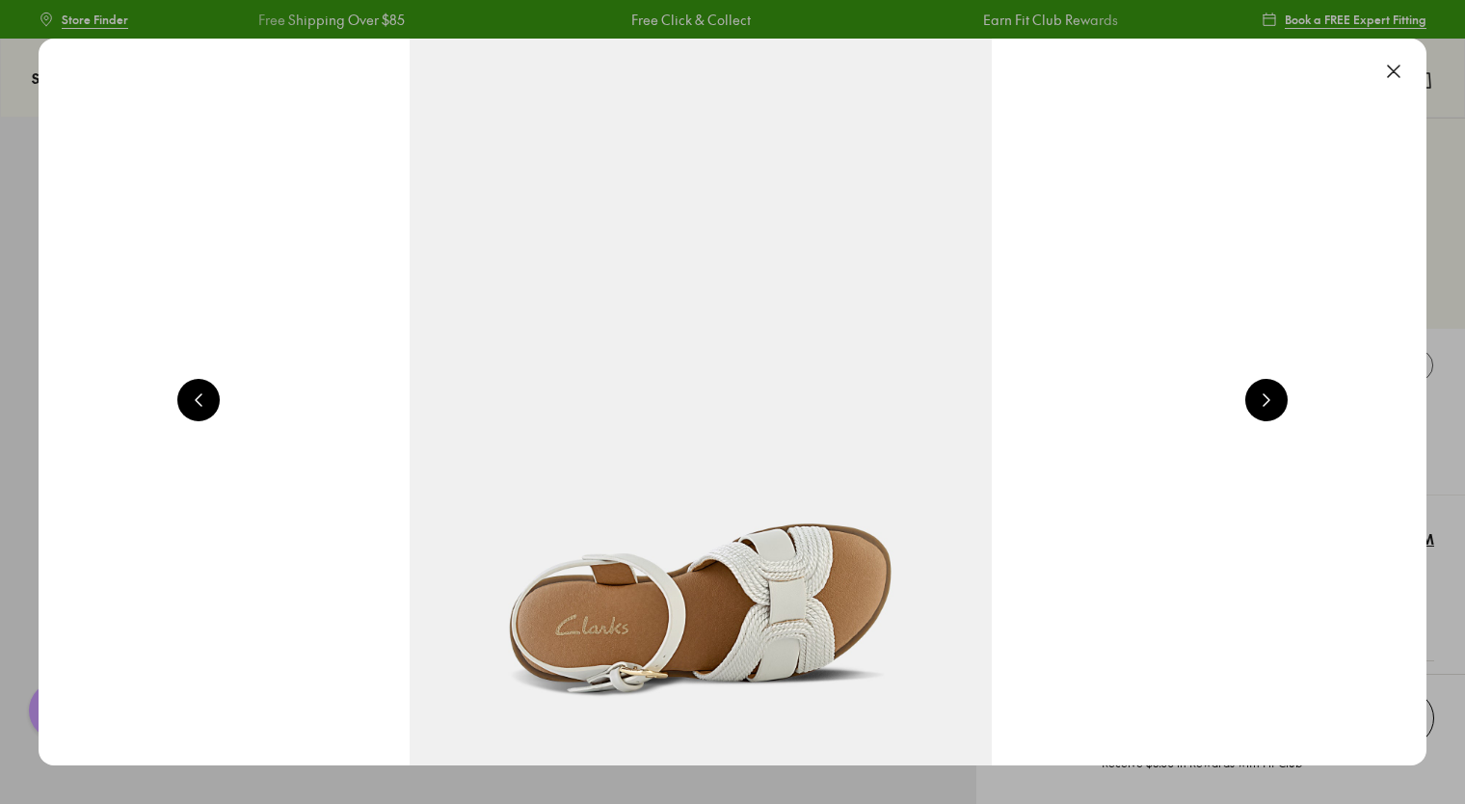
scroll to position [0, 6976]
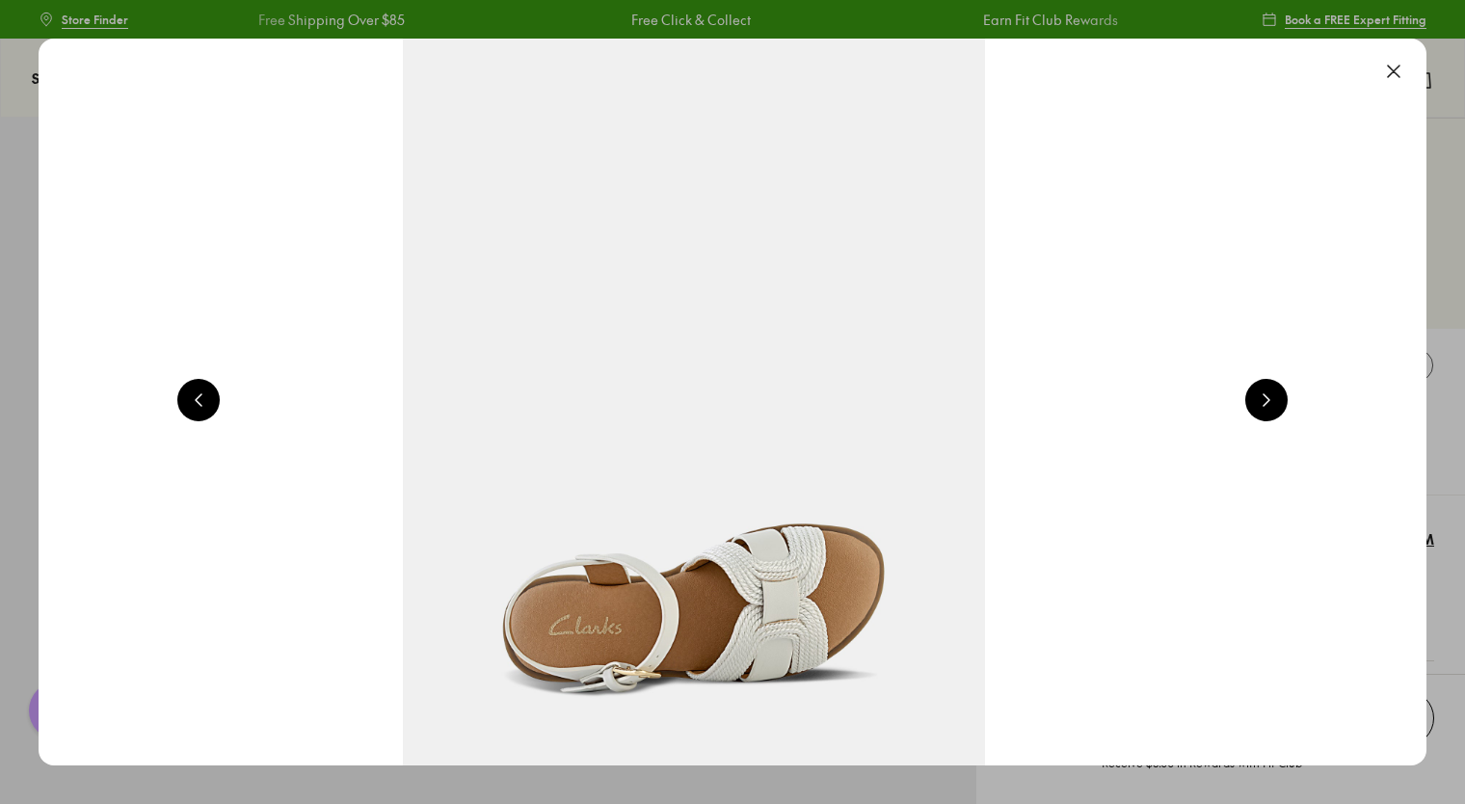
click at [1402, 68] on button at bounding box center [1393, 71] width 42 height 42
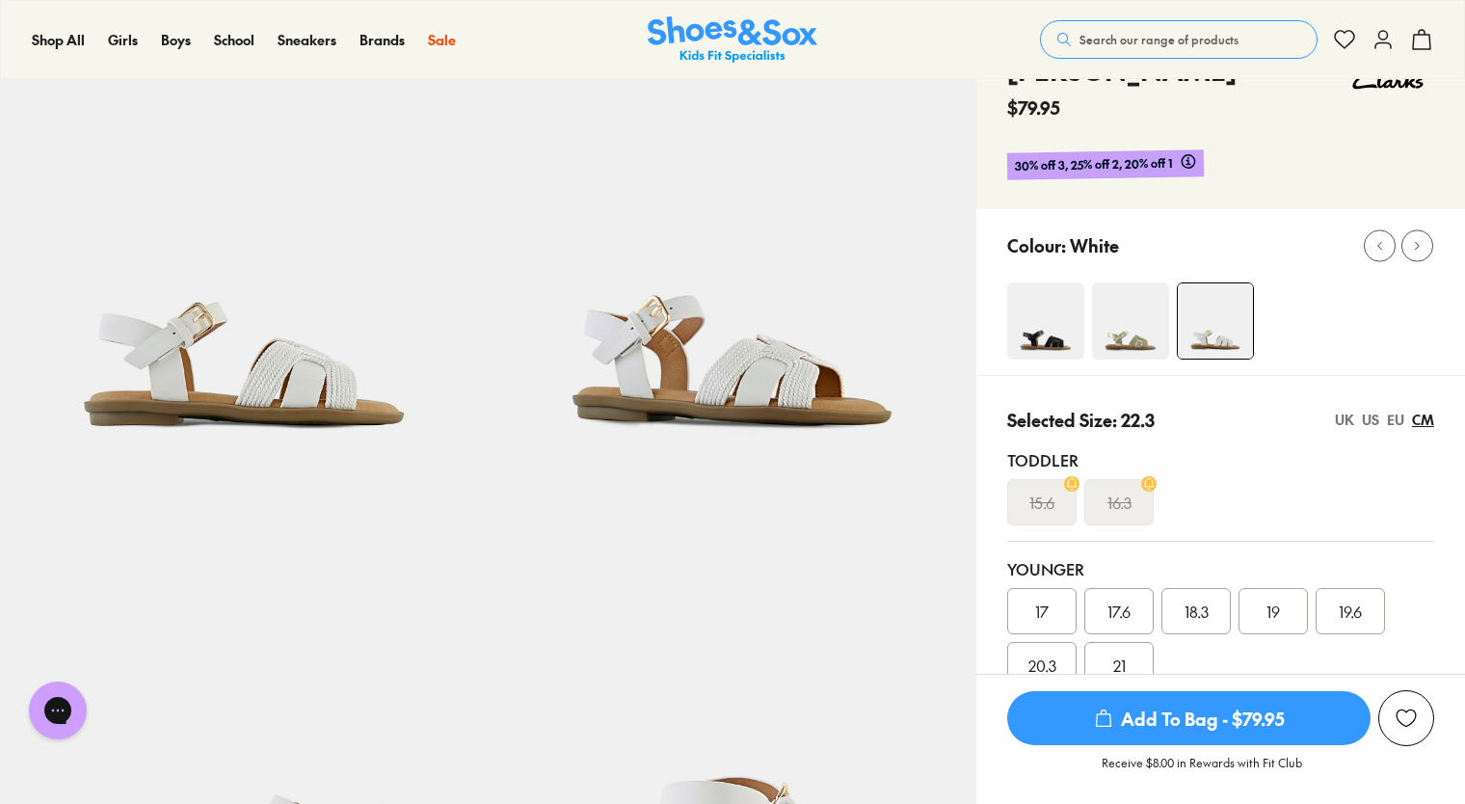
scroll to position [193, 0]
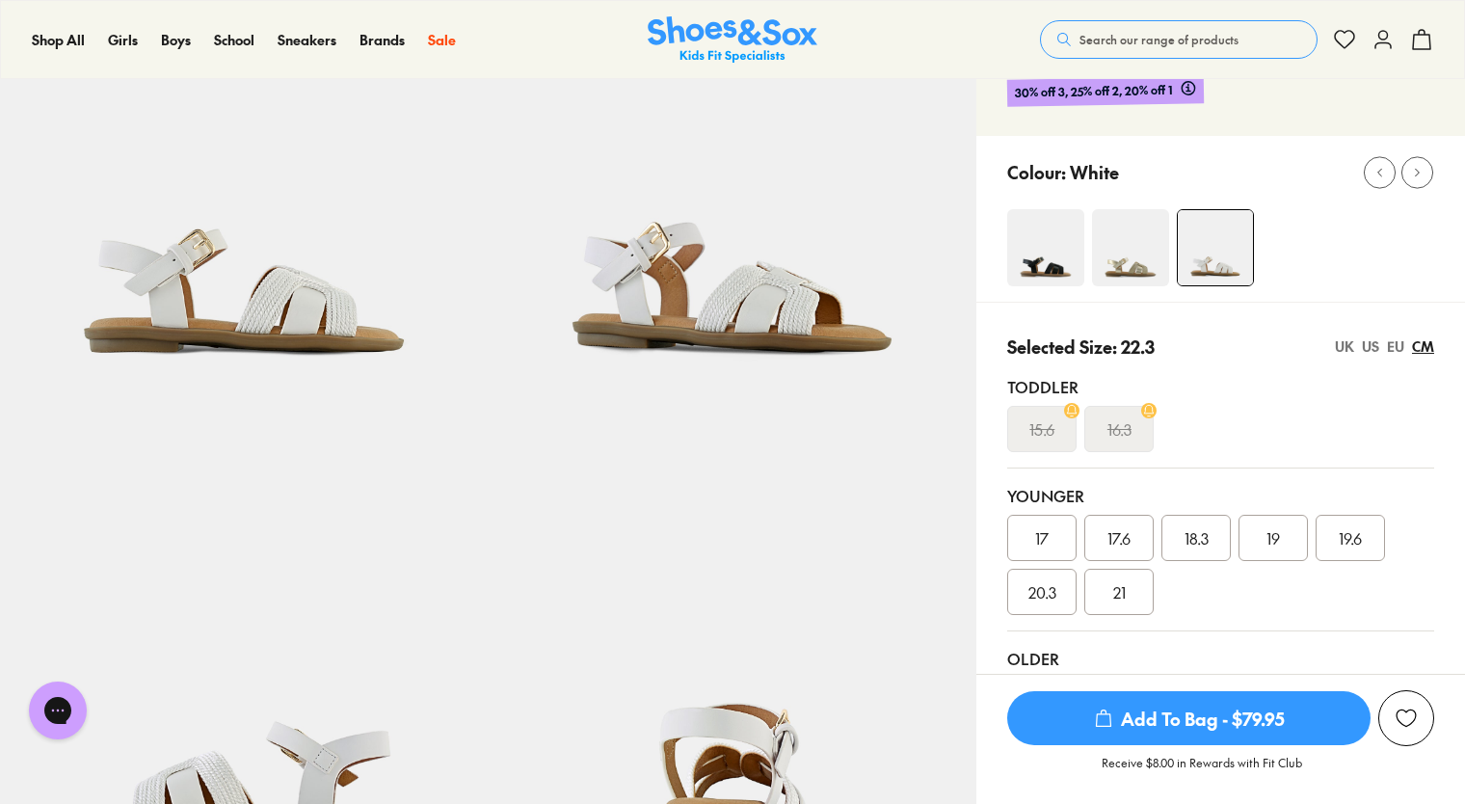
click at [1346, 347] on div "UK" at bounding box center [1344, 346] width 19 height 20
click at [1365, 346] on div "US" at bounding box center [1369, 346] width 17 height 20
click at [1395, 343] on div "EU" at bounding box center [1395, 346] width 17 height 20
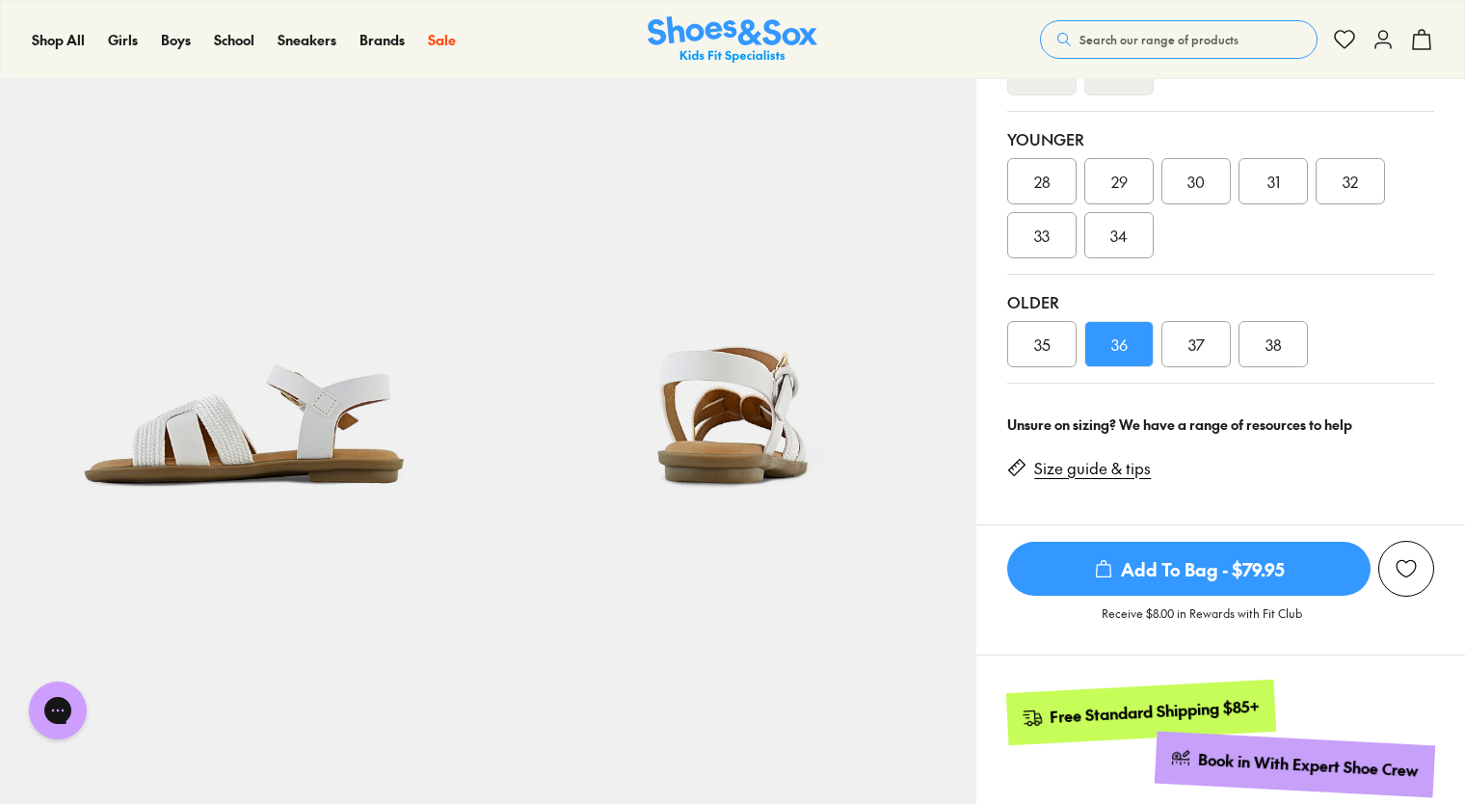
scroll to position [578, 0]
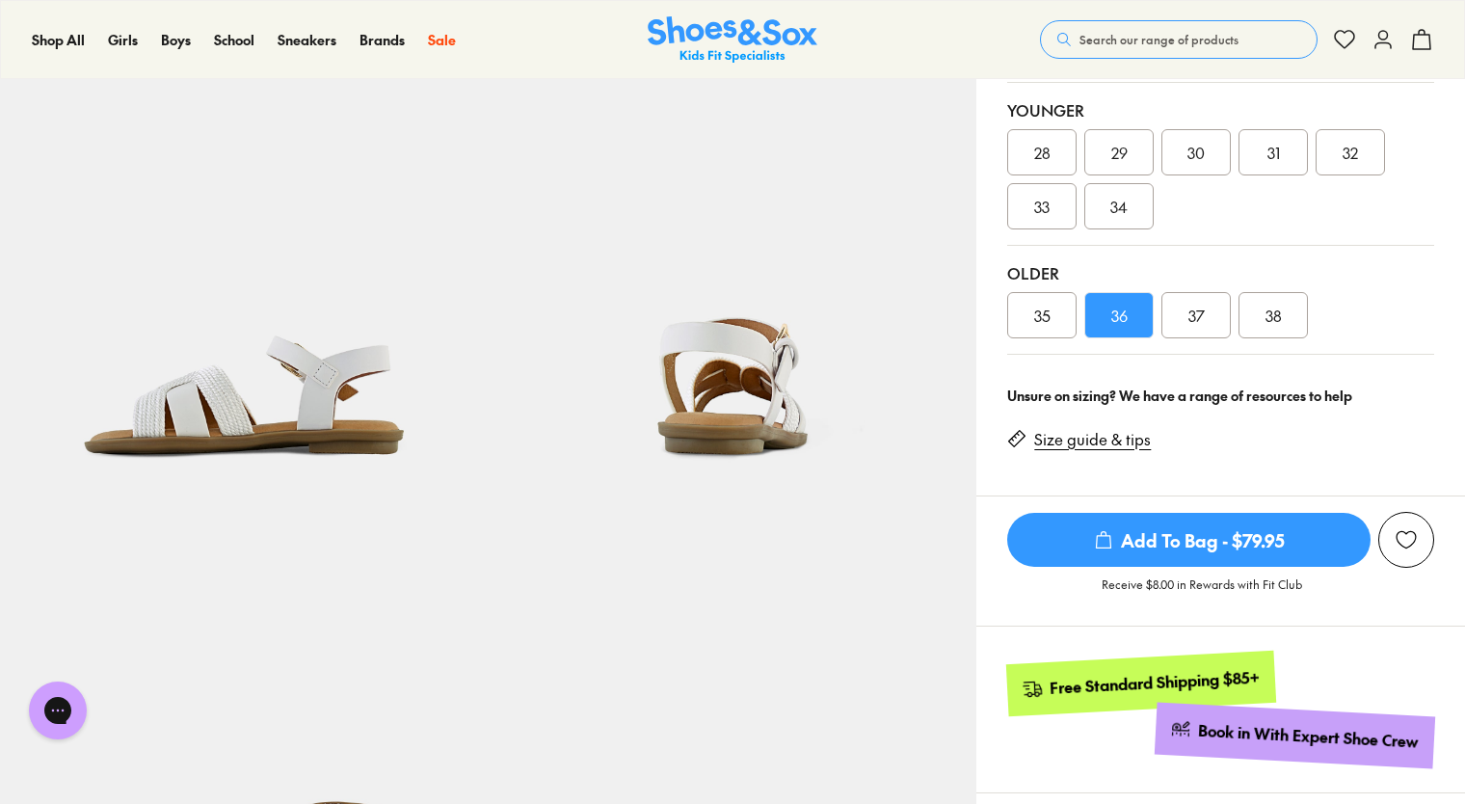
click at [749, 695] on img at bounding box center [733, 759] width 489 height 489
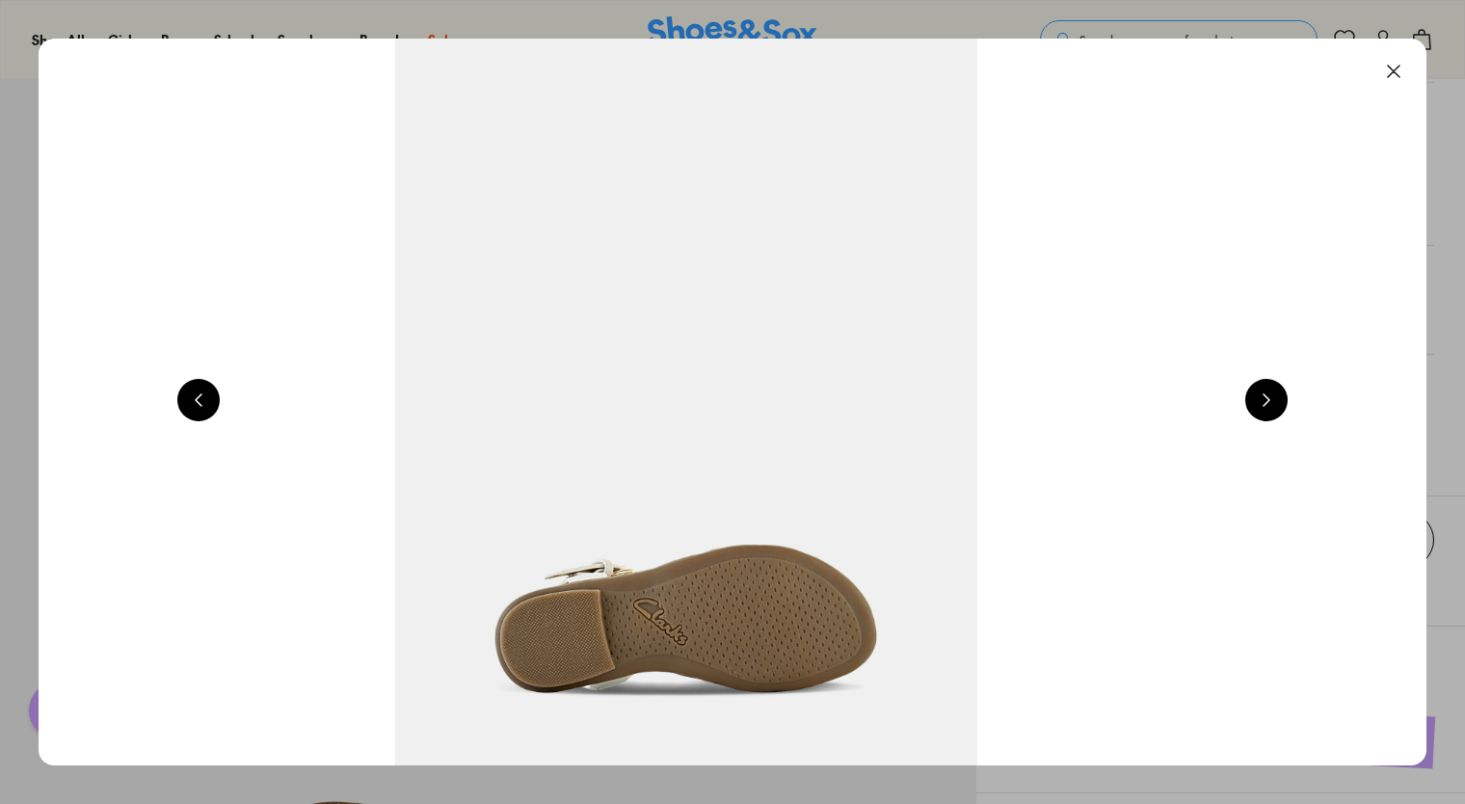
click at [1402, 70] on button at bounding box center [1393, 71] width 42 height 42
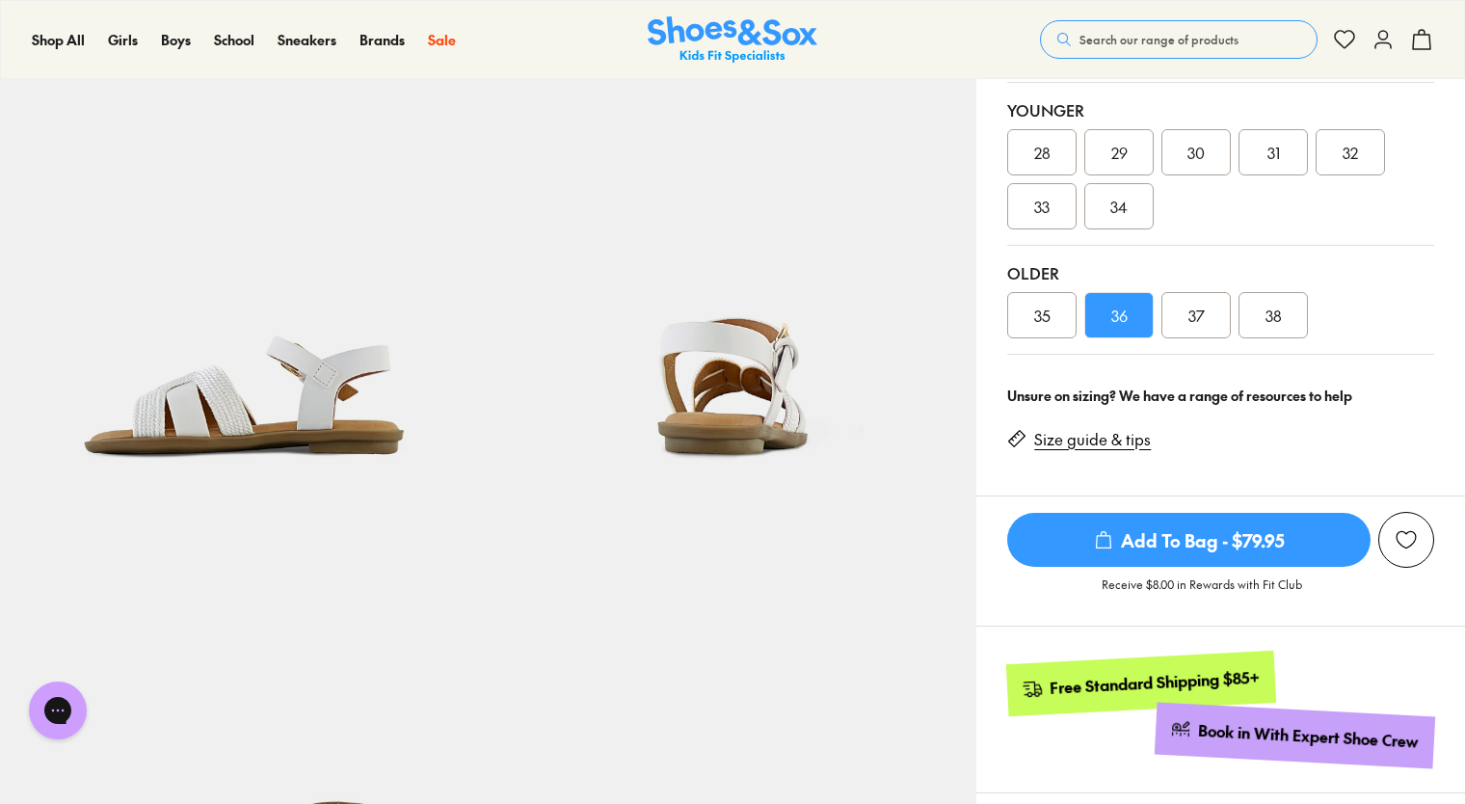
click at [1113, 439] on link "Size guide & tips" at bounding box center [1092, 439] width 117 height 21
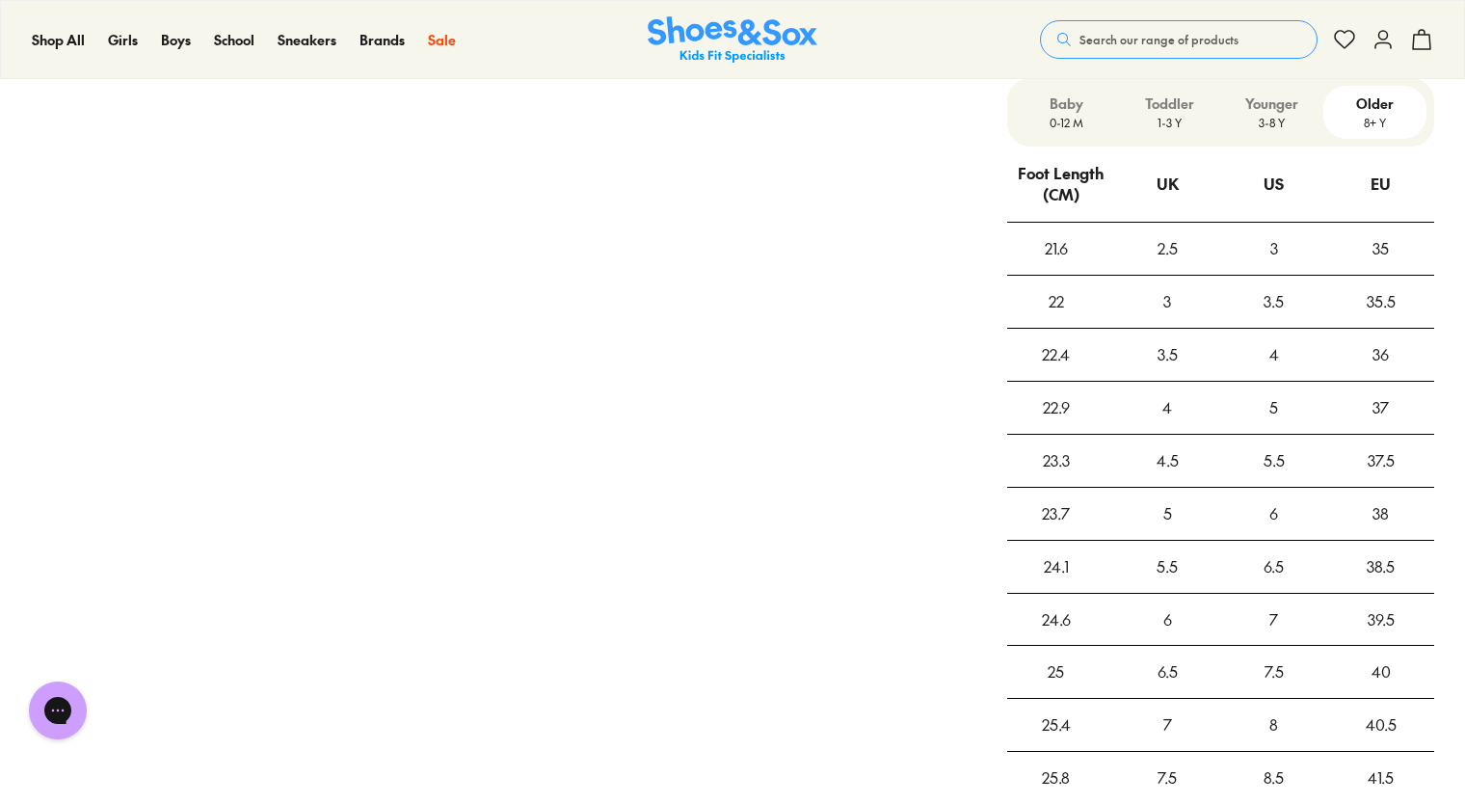
scroll to position [1605, 0]
click at [1271, 105] on p "Younger" at bounding box center [1273, 100] width 88 height 20
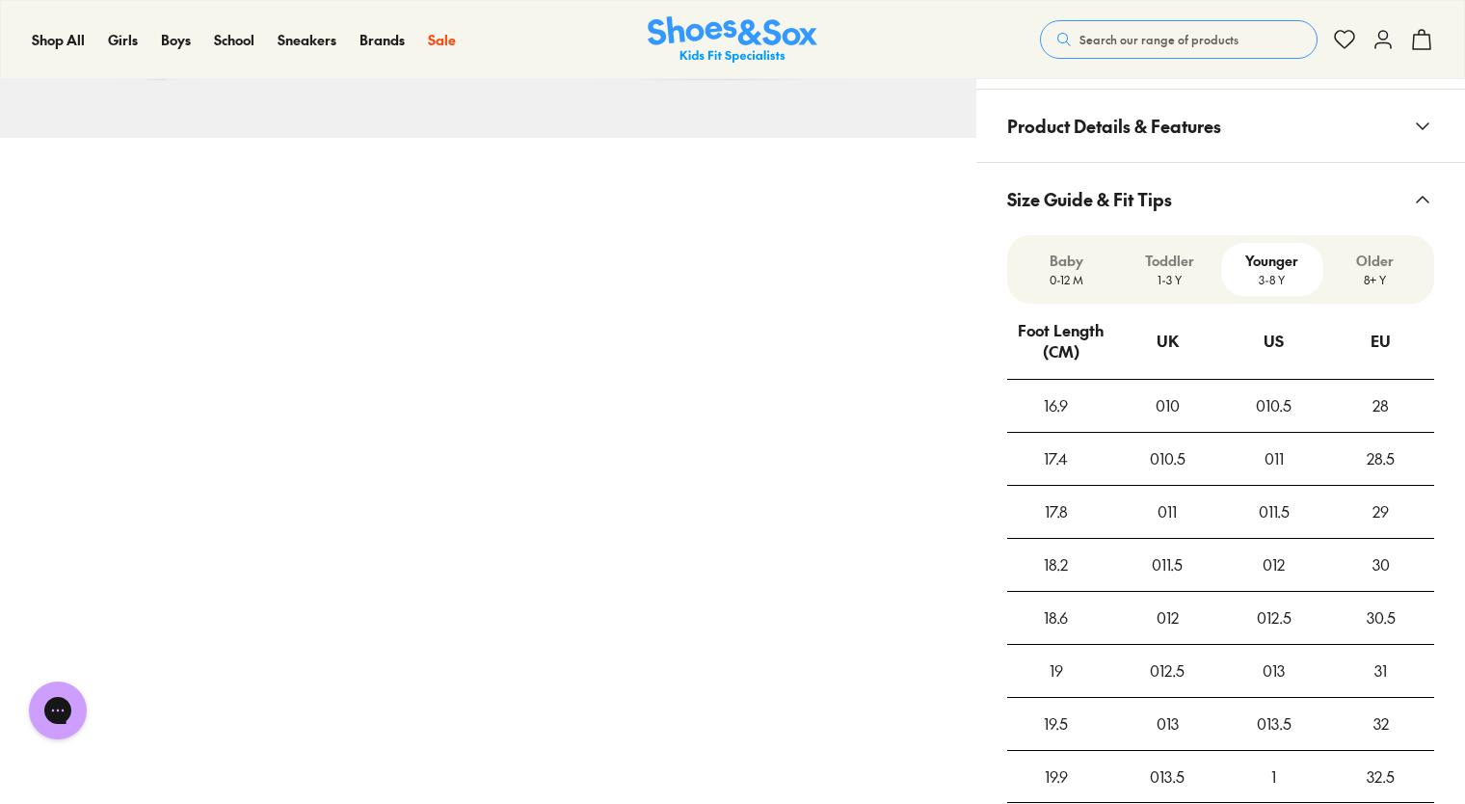
scroll to position [1413, 0]
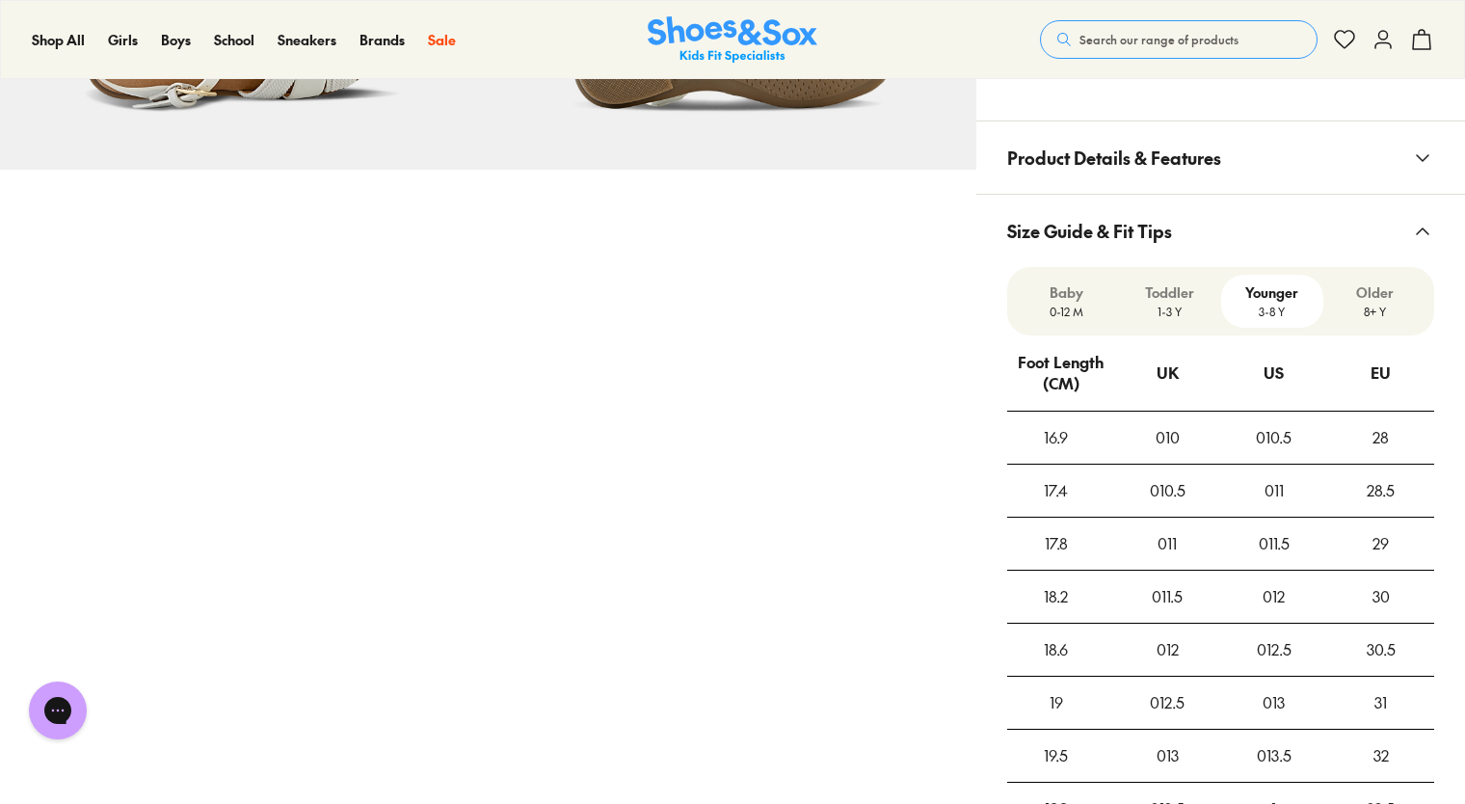
click at [1380, 305] on p "8+ Y" at bounding box center [1375, 311] width 88 height 17
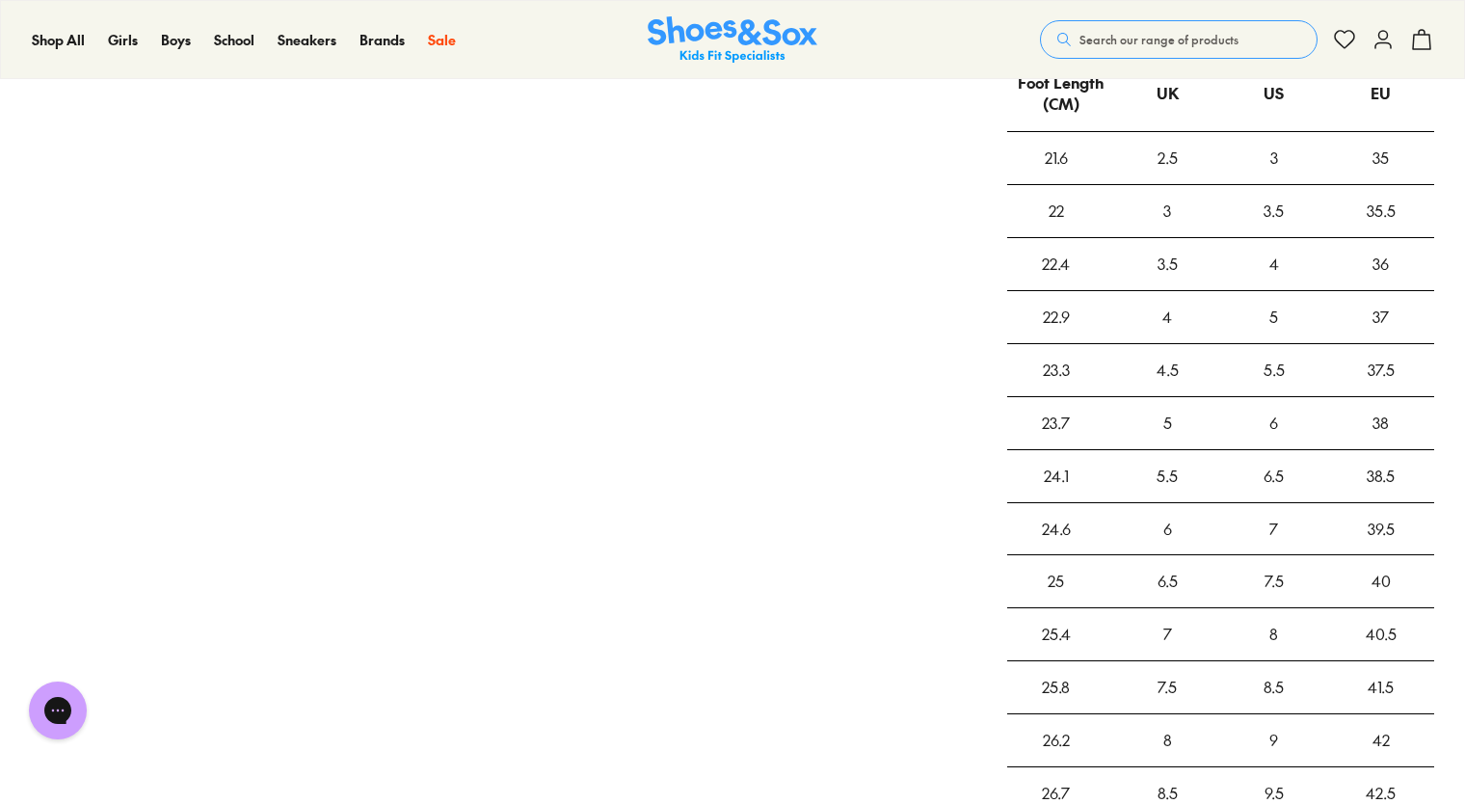
scroll to position [1605, 0]
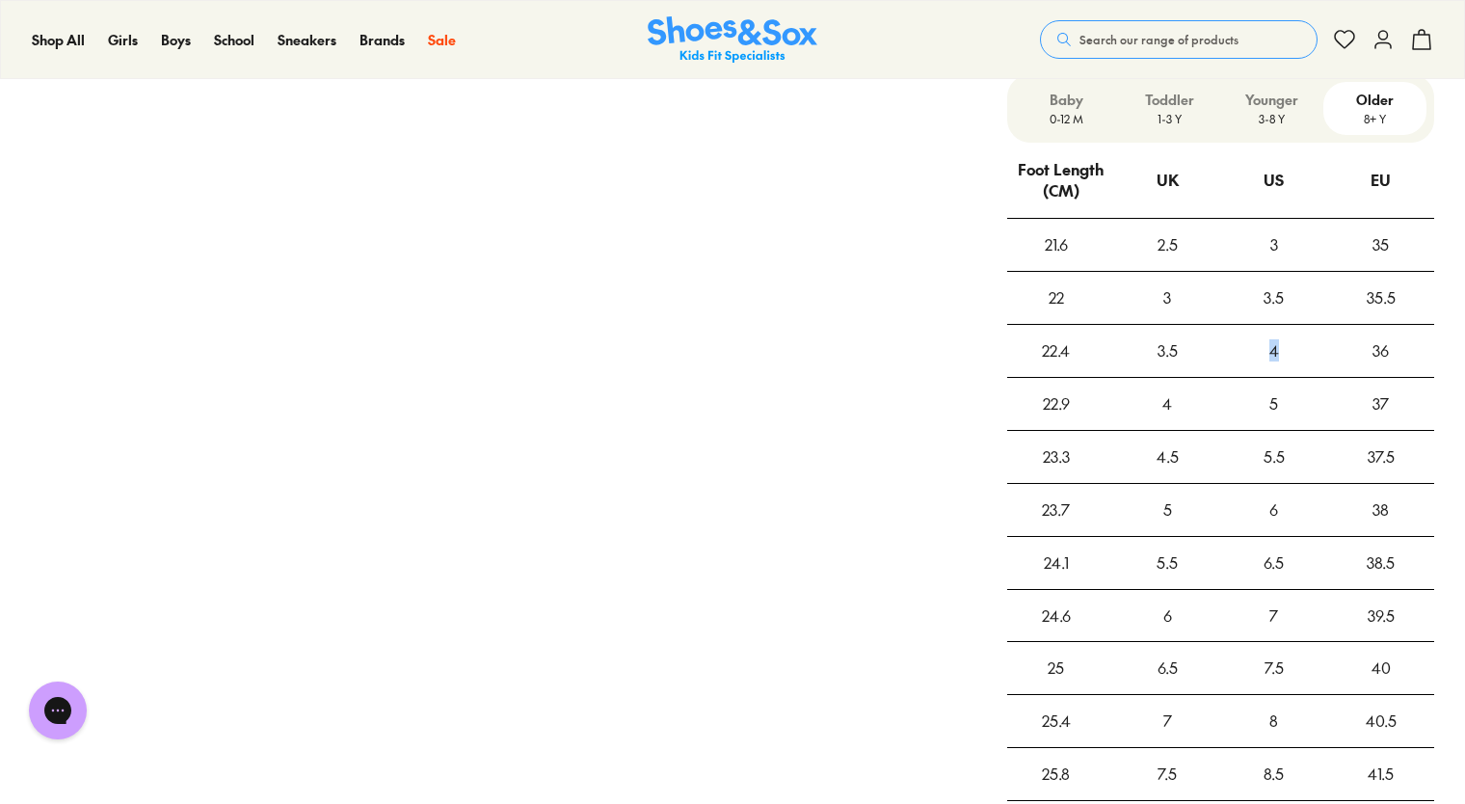
drag, startPoint x: 1264, startPoint y: 350, endPoint x: 1282, endPoint y: 347, distance: 18.5
click at [1282, 347] on div "4" at bounding box center [1274, 351] width 107 height 52
drag, startPoint x: 1282, startPoint y: 347, endPoint x: 1218, endPoint y: 352, distance: 64.7
click at [1218, 352] on div "3.5" at bounding box center [1167, 351] width 107 height 52
click at [1403, 359] on div "36" at bounding box center [1380, 351] width 107 height 52
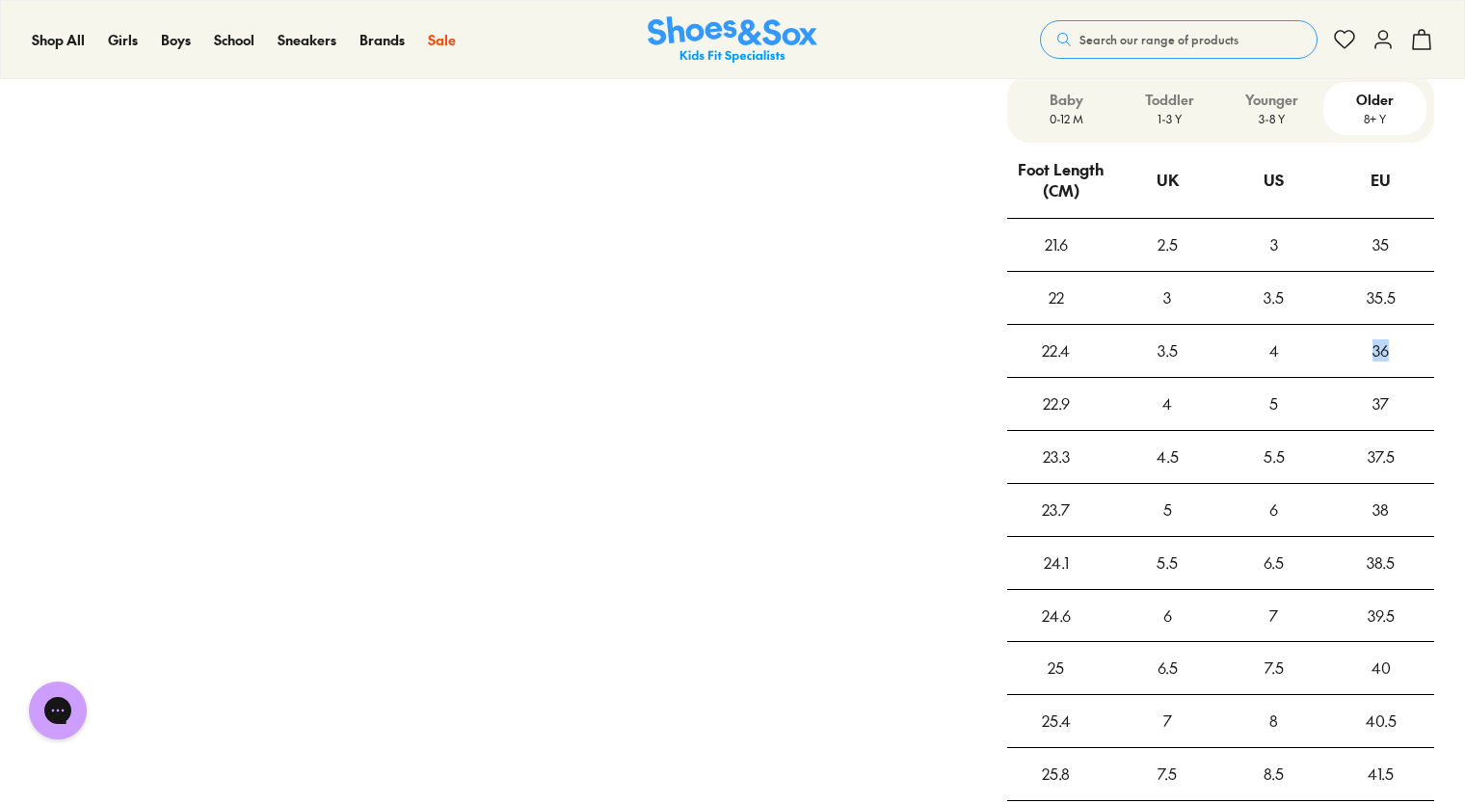
drag, startPoint x: 1361, startPoint y: 350, endPoint x: 1401, endPoint y: 350, distance: 39.5
click at [1401, 350] on div "36" at bounding box center [1380, 351] width 107 height 52
drag, startPoint x: 1401, startPoint y: 350, endPoint x: 1315, endPoint y: 352, distance: 85.8
click at [1315, 352] on div "4" at bounding box center [1274, 351] width 107 height 52
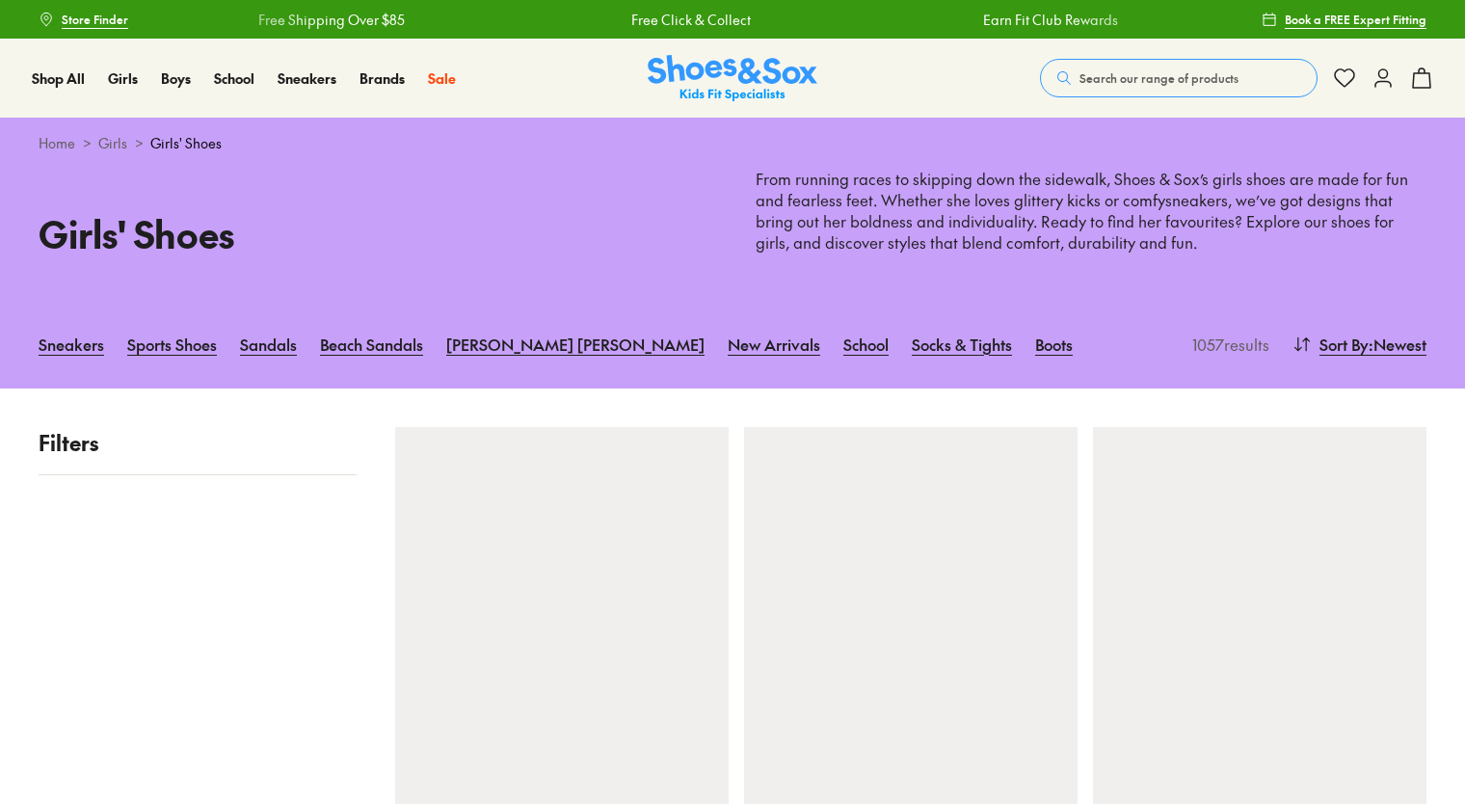
click at [1171, 75] on span "Search our range of products" at bounding box center [1158, 77] width 159 height 17
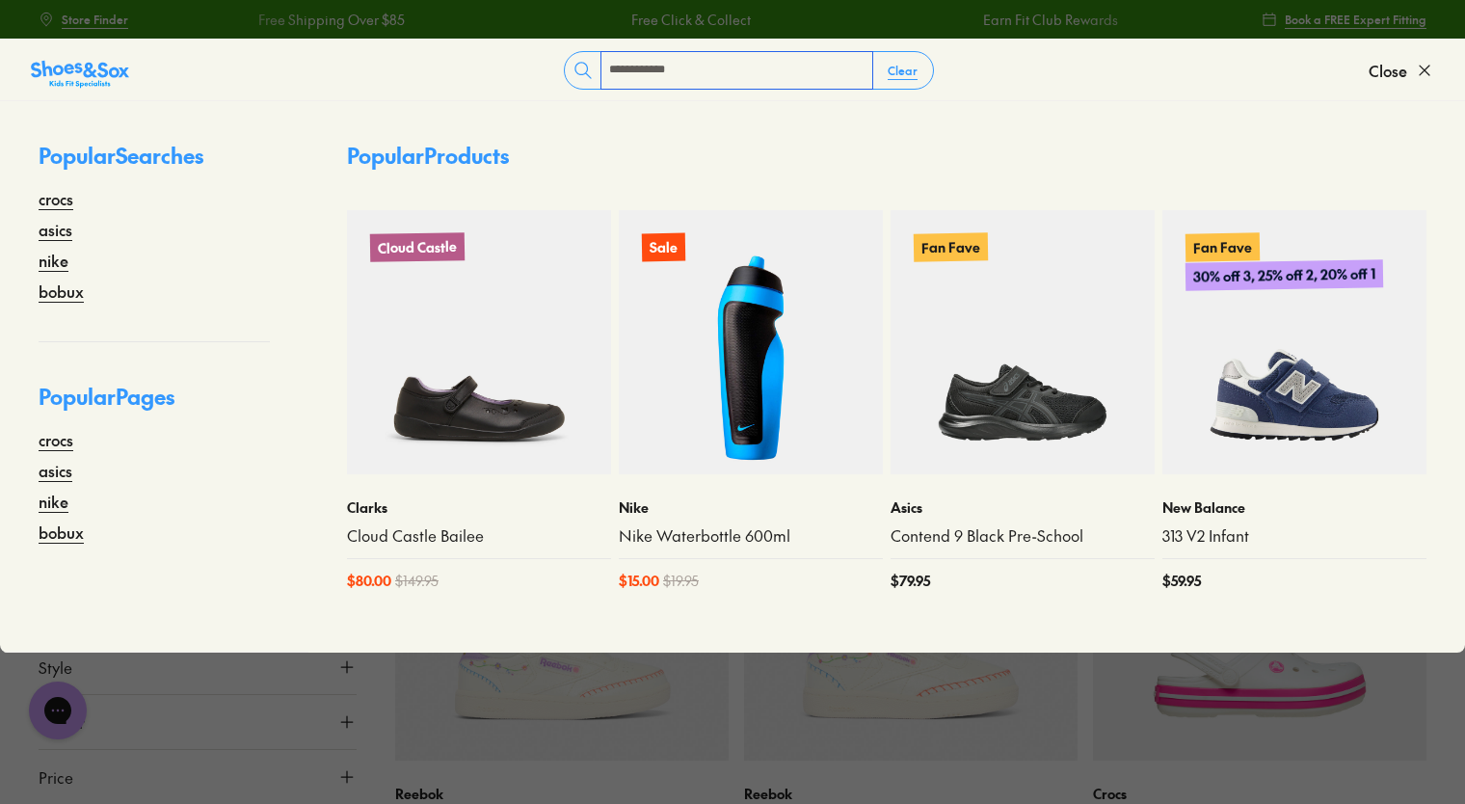
type input "**********"
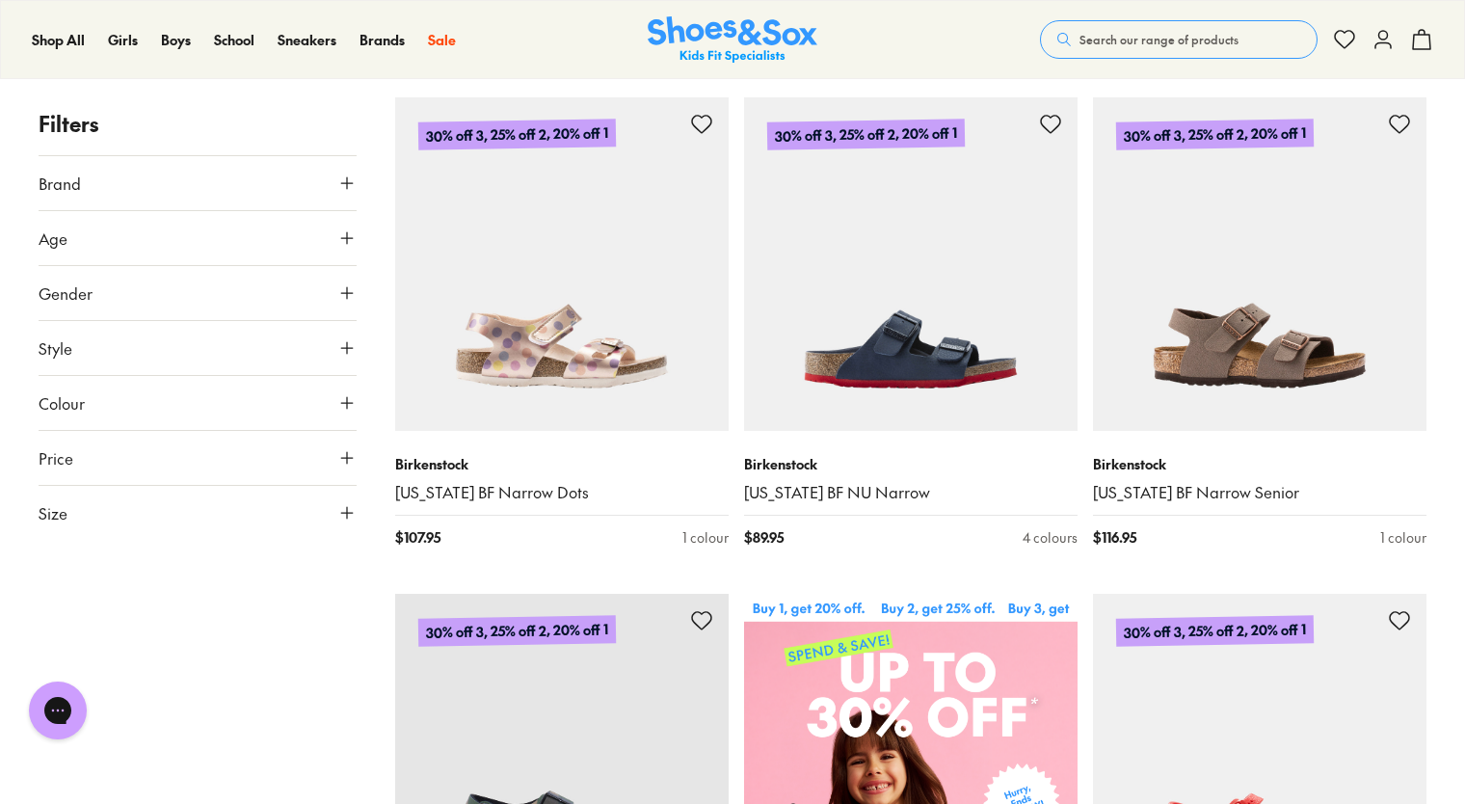
scroll to position [193, 0]
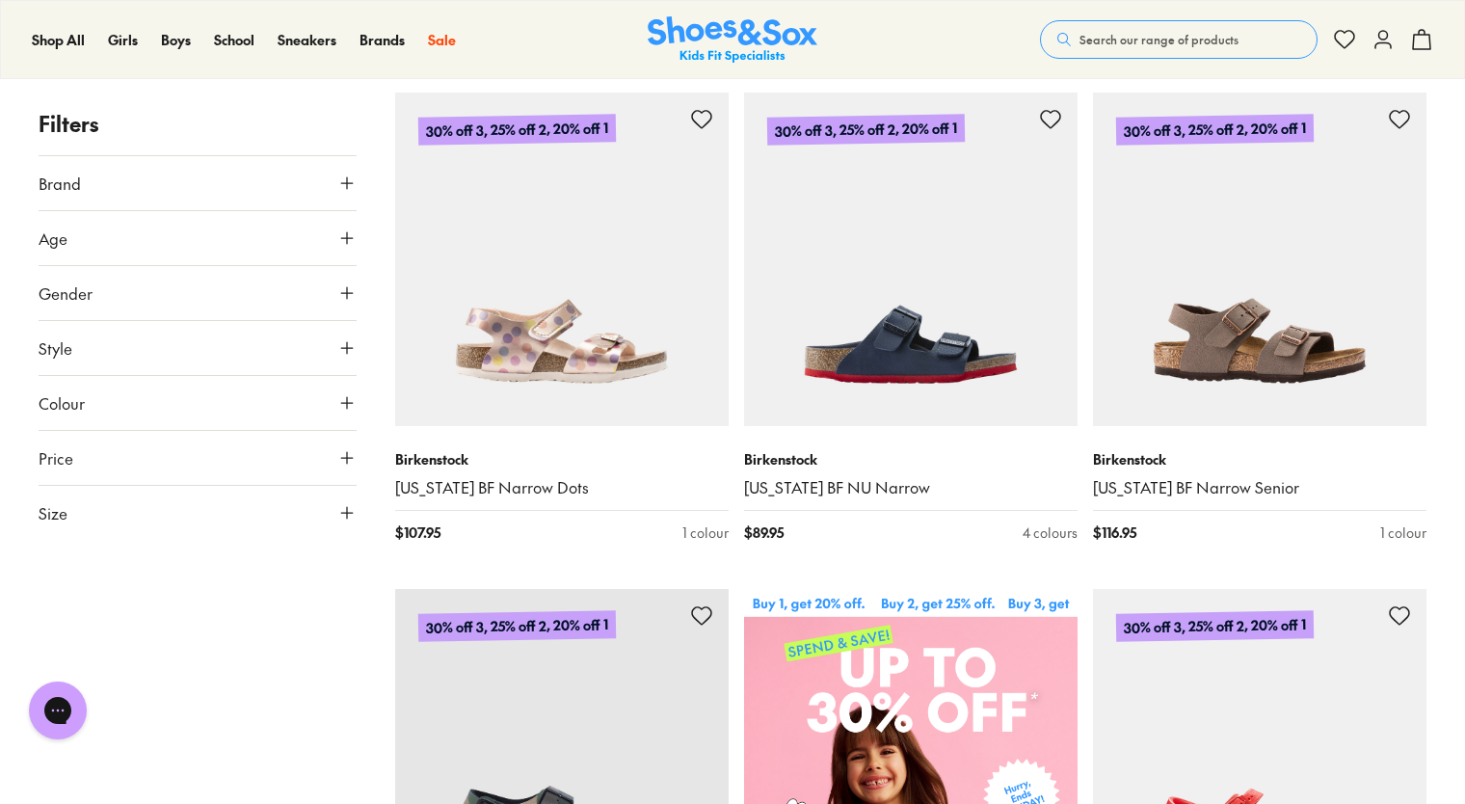
click at [153, 519] on button "Size" at bounding box center [198, 513] width 318 height 54
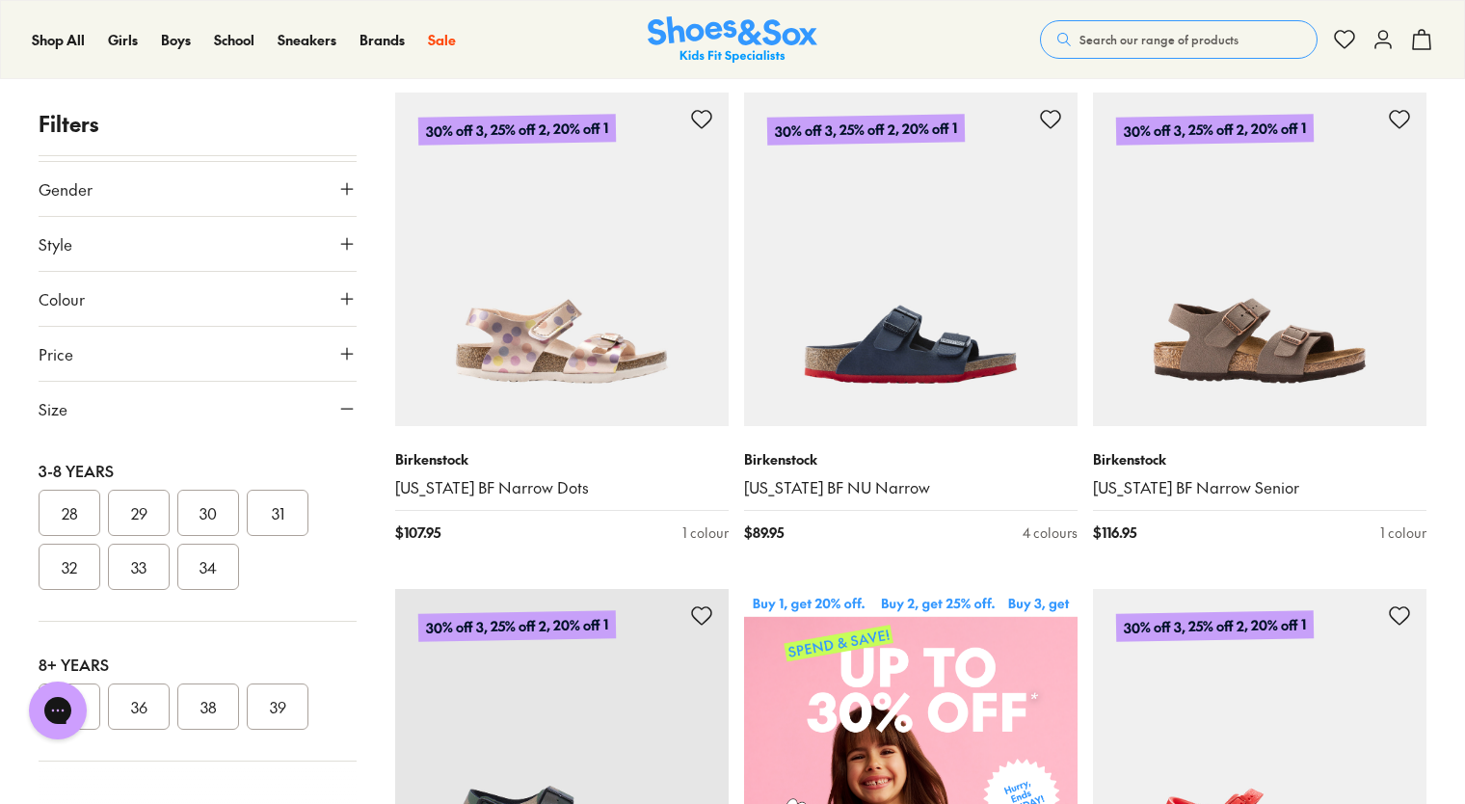
scroll to position [199, 0]
click at [135, 709] on button "36" at bounding box center [139, 705] width 62 height 46
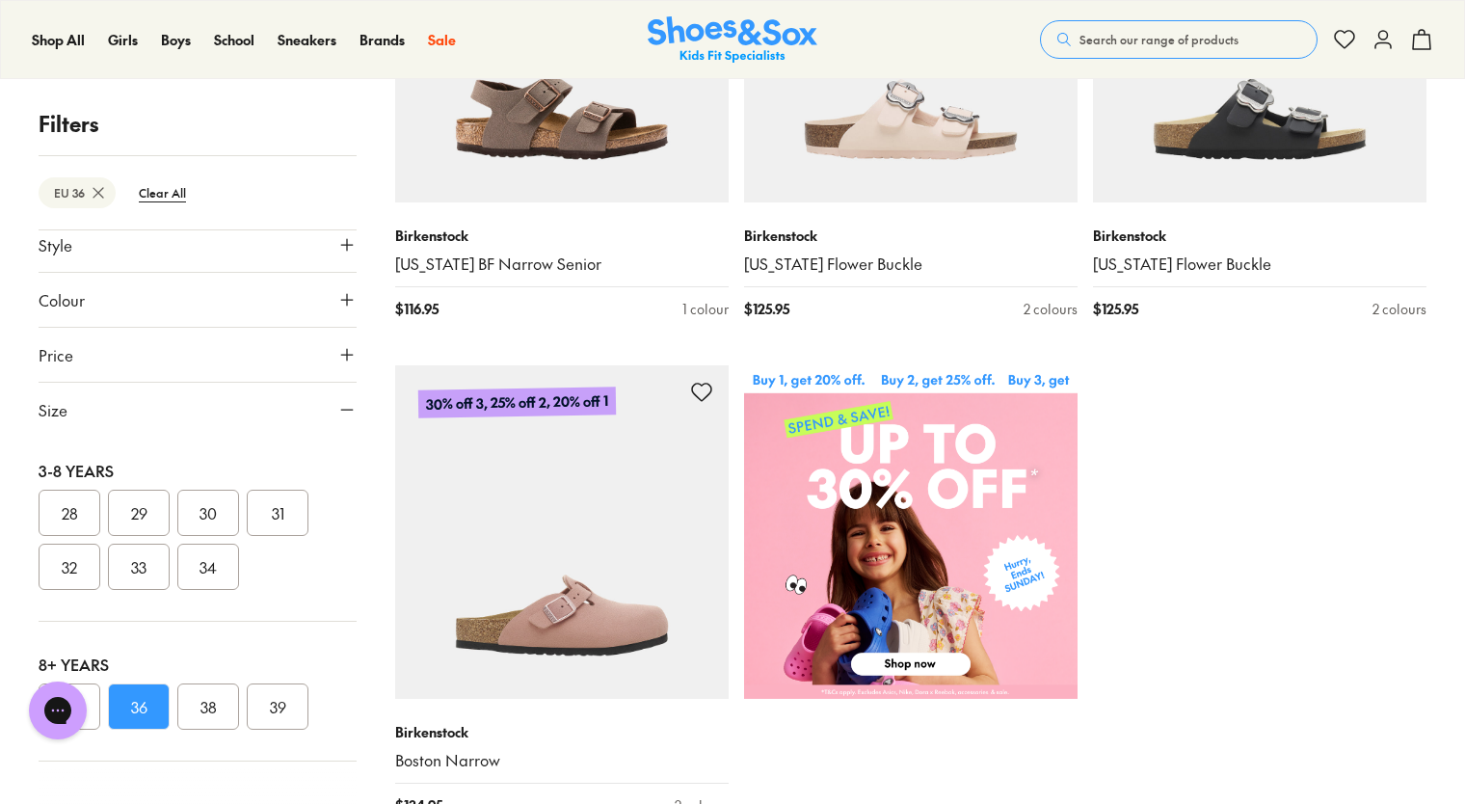
scroll to position [385, 0]
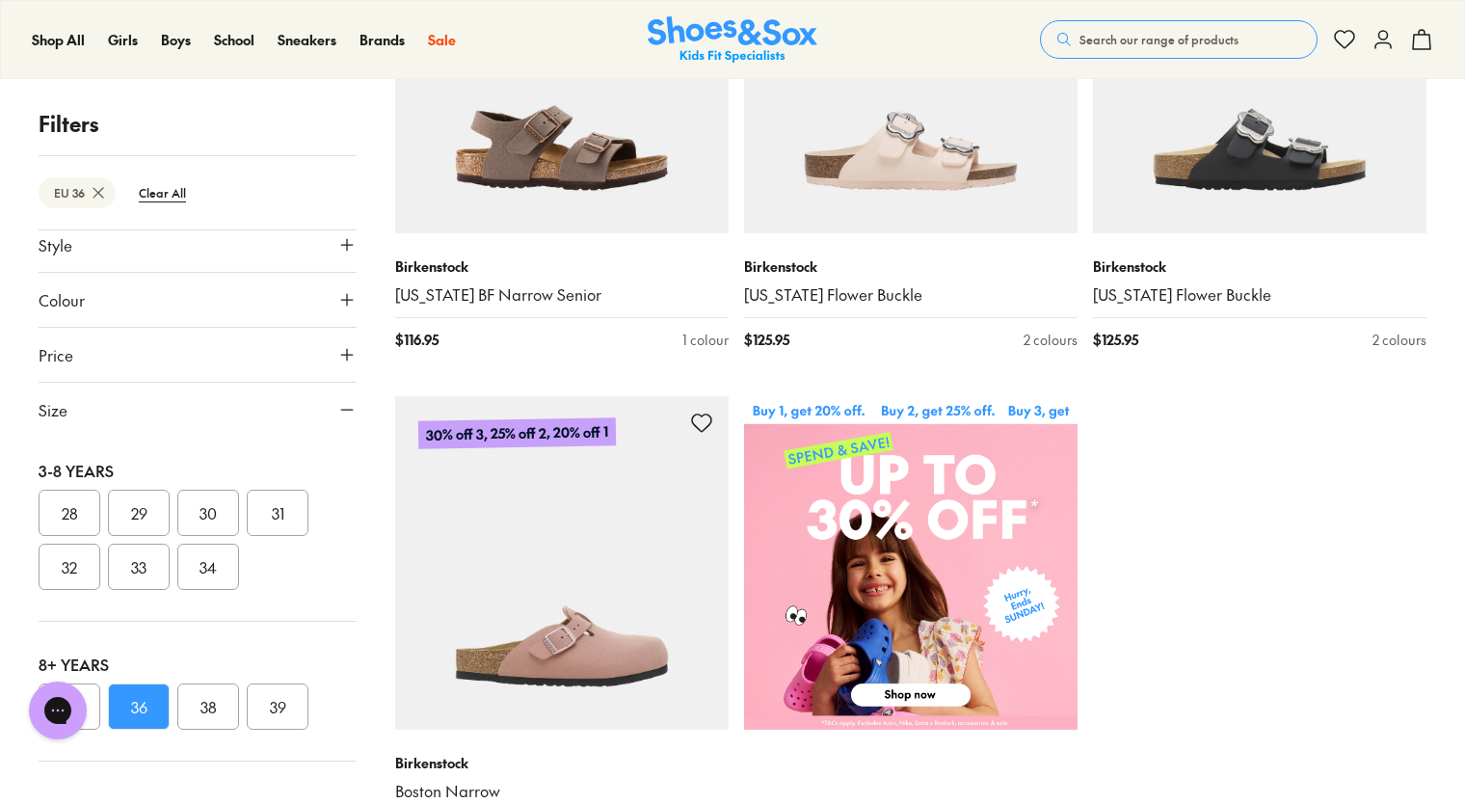
click at [96, 692] on button "35" at bounding box center [70, 706] width 62 height 46
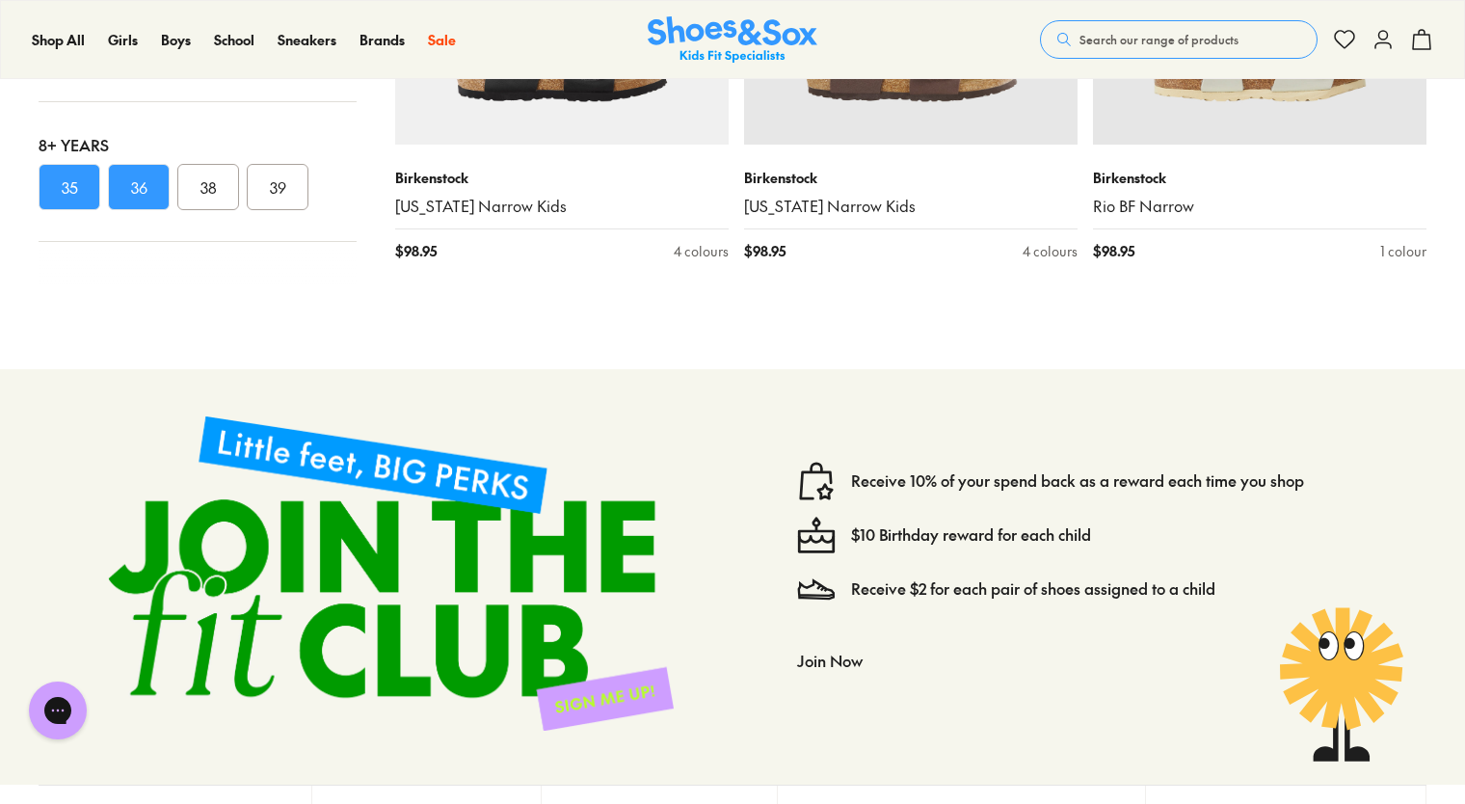
scroll to position [2312, 0]
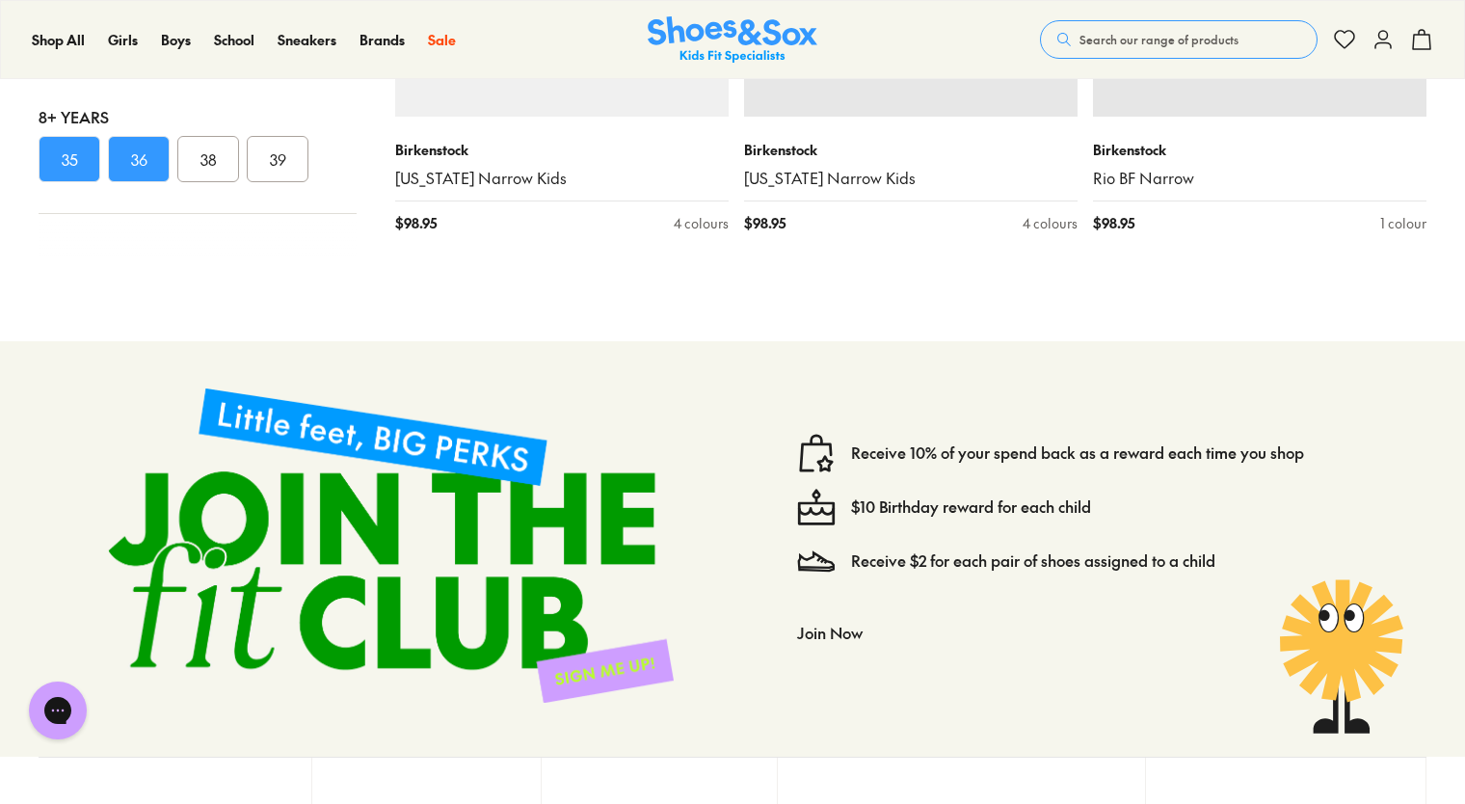
type input "***"
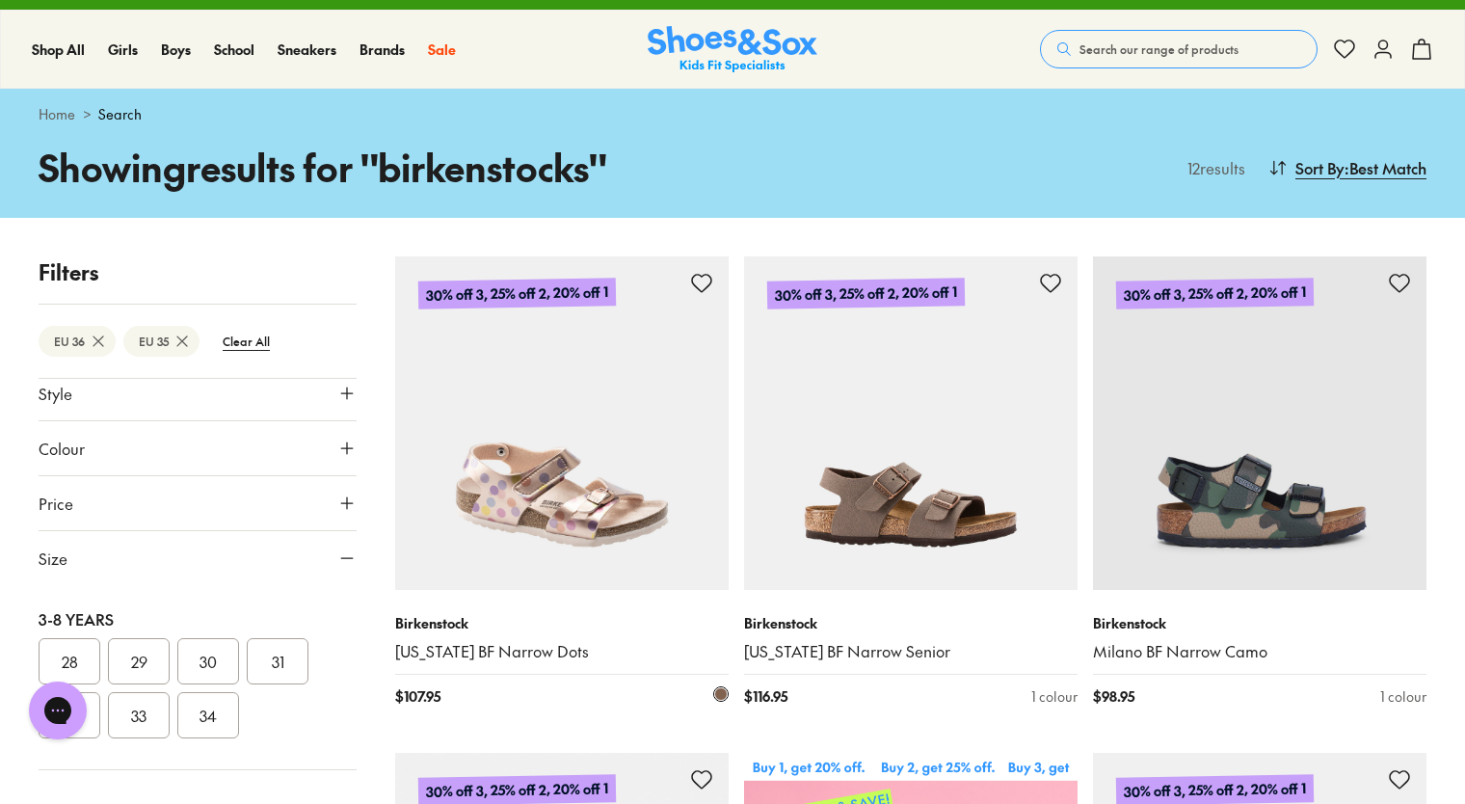
scroll to position [0, 0]
